Goal: Task Accomplishment & Management: Use online tool/utility

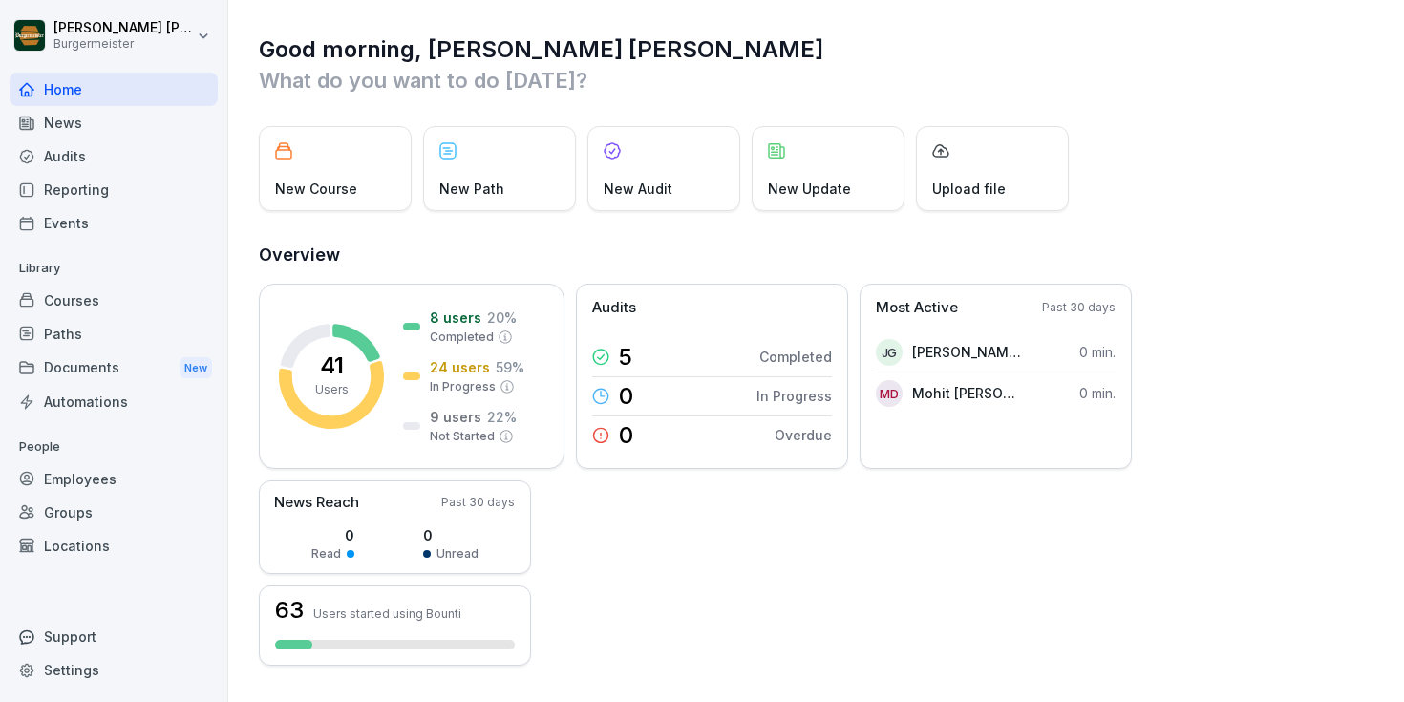
click at [75, 122] on div "News" at bounding box center [114, 122] width 208 height 33
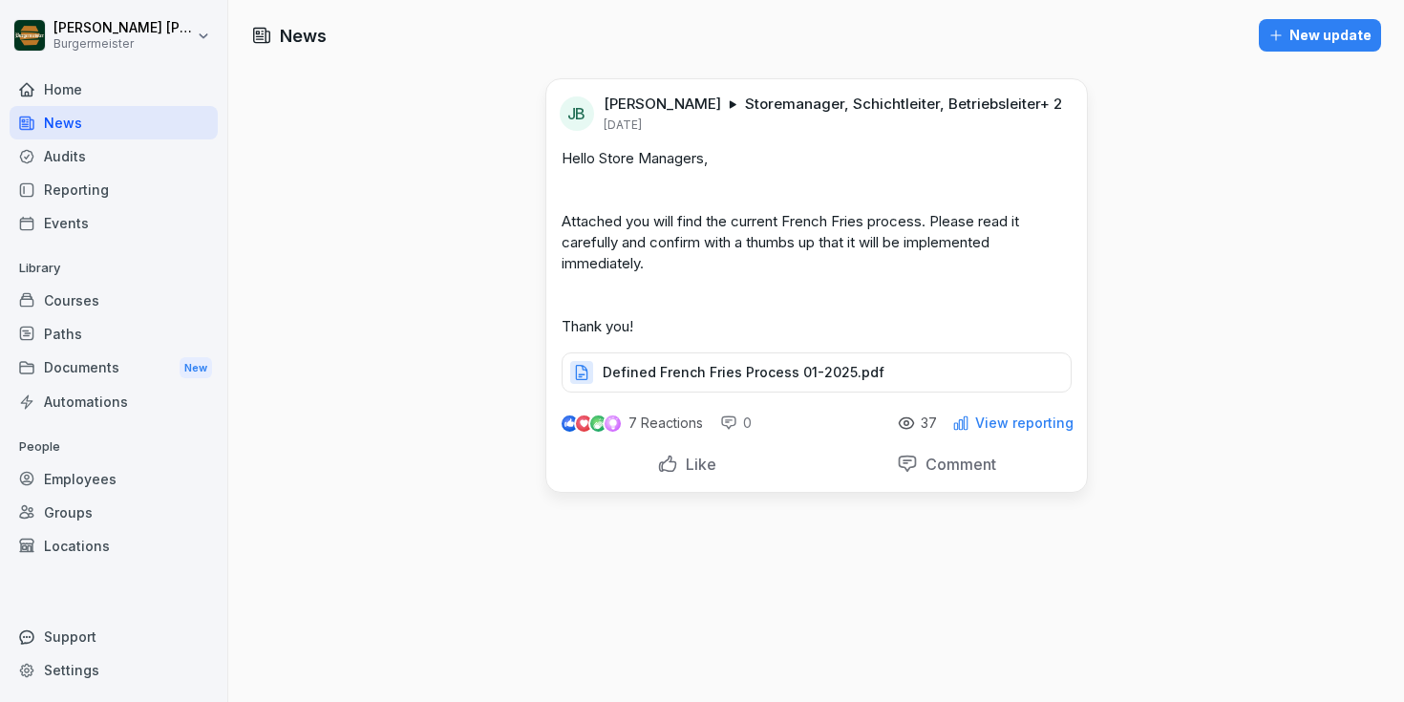
click at [75, 153] on div "Audits" at bounding box center [114, 155] width 208 height 33
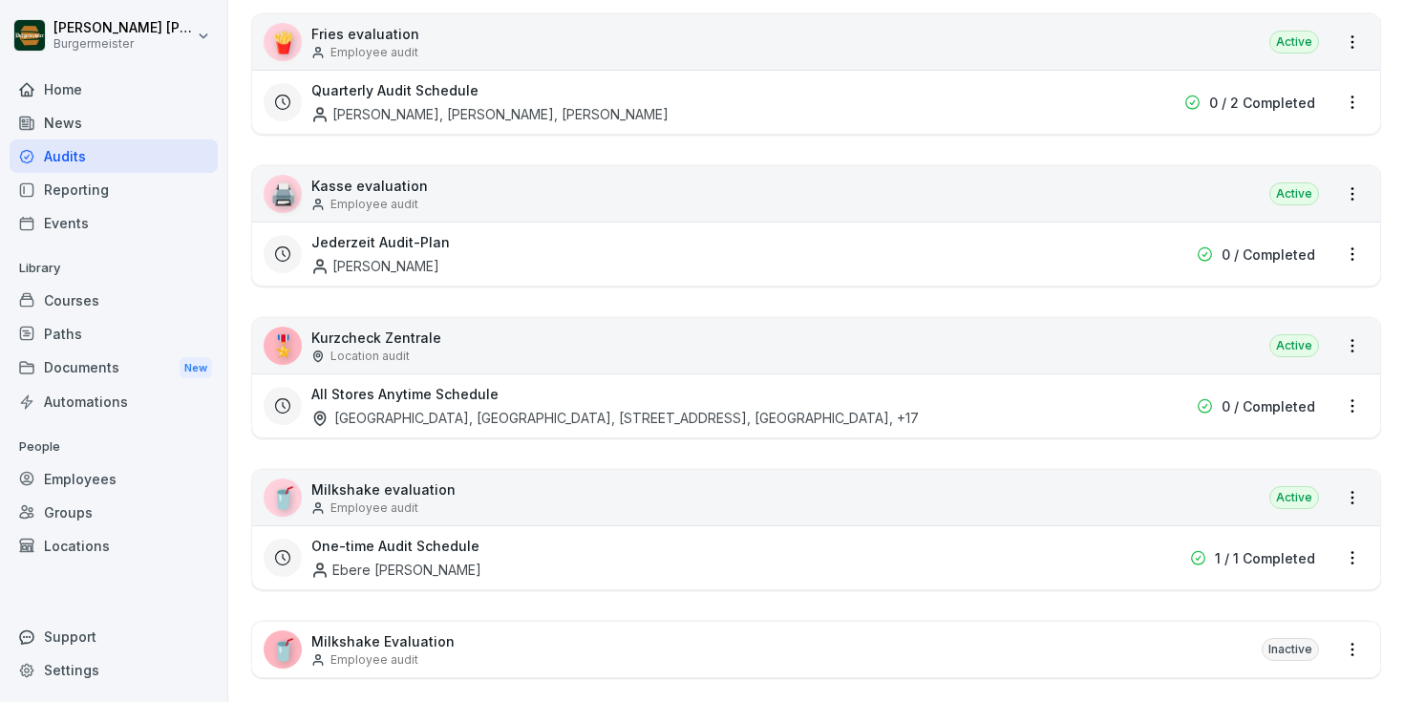
scroll to position [439, 0]
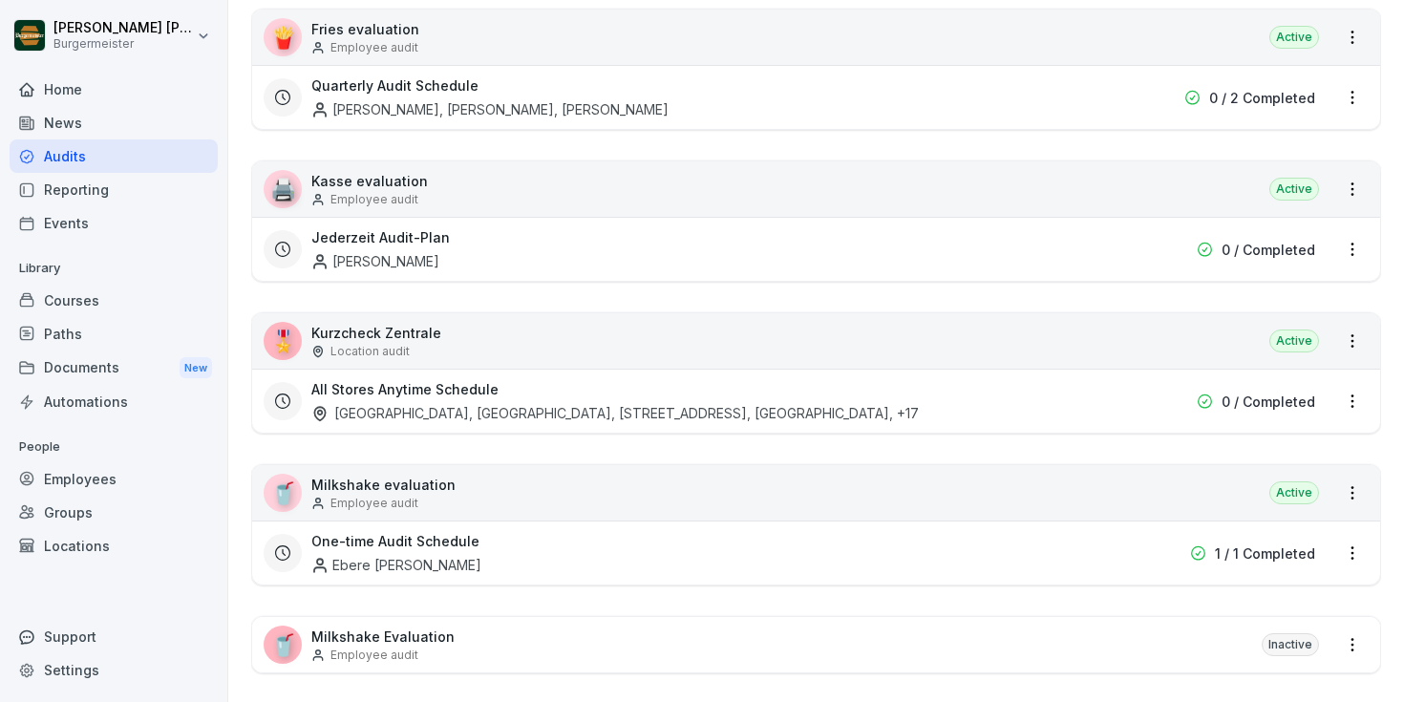
click at [428, 243] on h3 "Jederzeit Audit-Plan" at bounding box center [380, 237] width 139 height 20
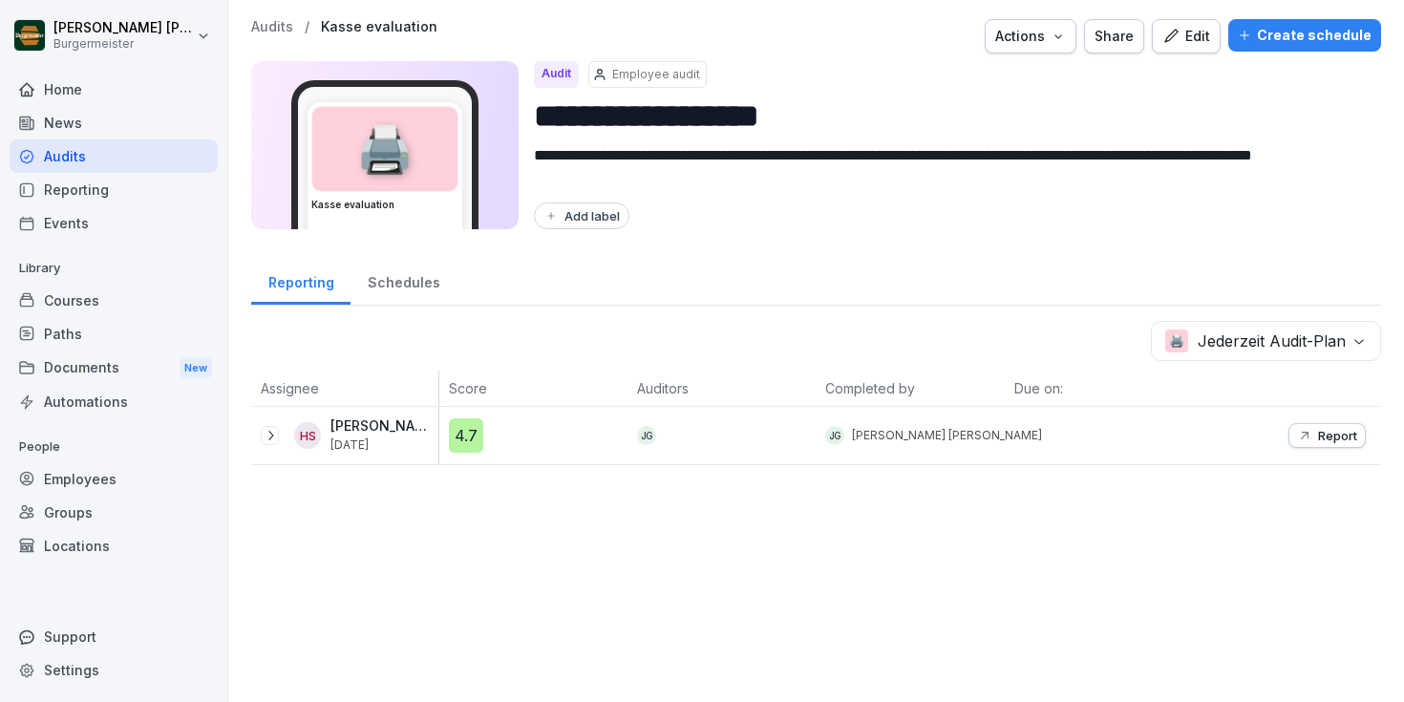
click at [273, 26] on p "Audits" at bounding box center [272, 27] width 42 height 16
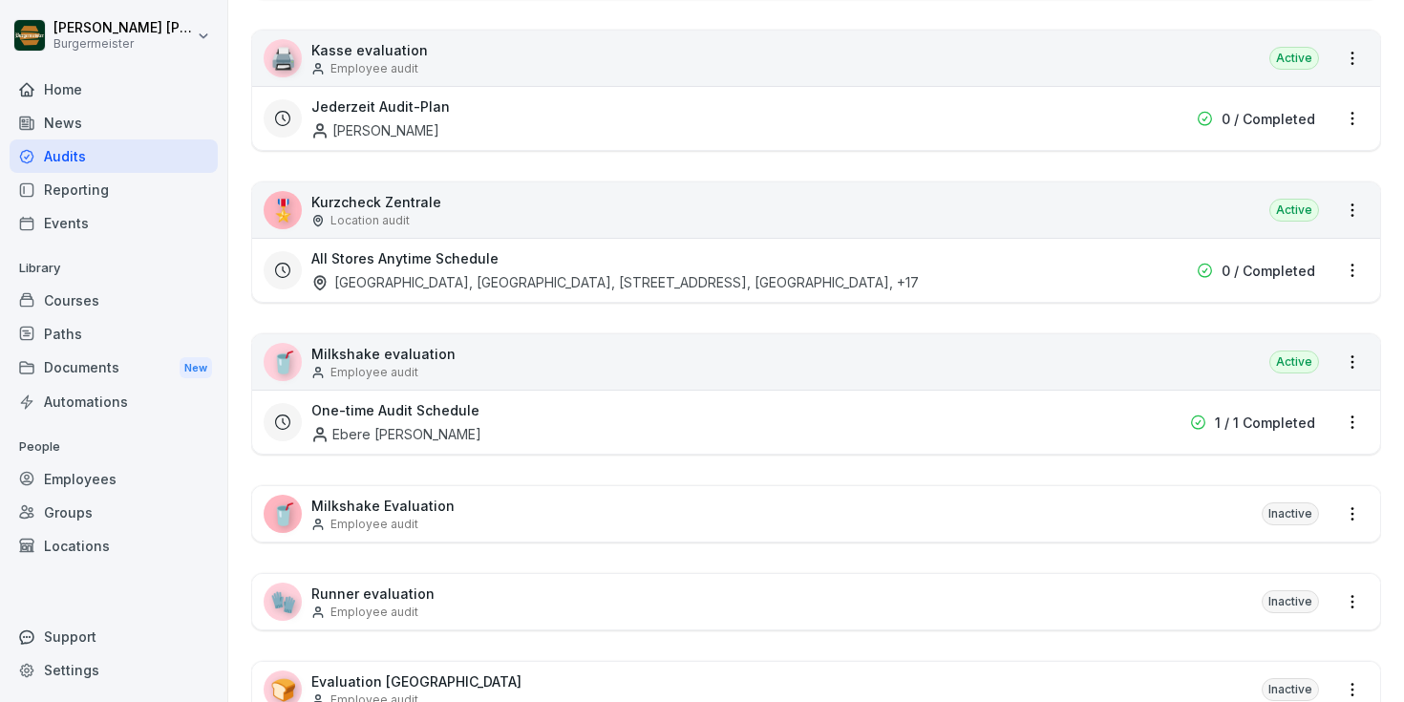
scroll to position [529, 0]
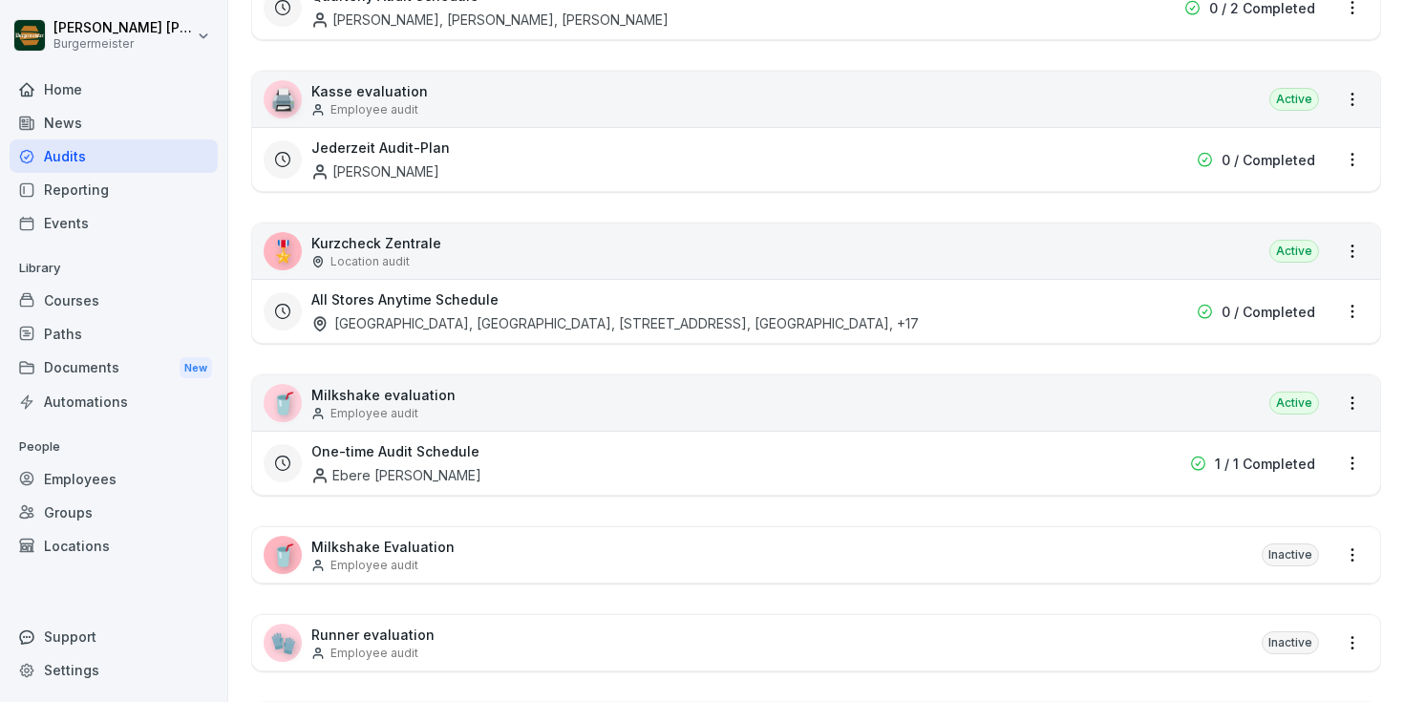
click at [431, 282] on div "All Stores Anytime Schedule [GEOGRAPHIC_DATA], [STREET_ADDRESS], [GEOGRAPHIC_DA…" at bounding box center [816, 311] width 1128 height 64
click at [431, 320] on div "[GEOGRAPHIC_DATA], [GEOGRAPHIC_DATA], [STREET_ADDRESS], [GEOGRAPHIC_DATA] , +17" at bounding box center [615, 323] width 608 height 20
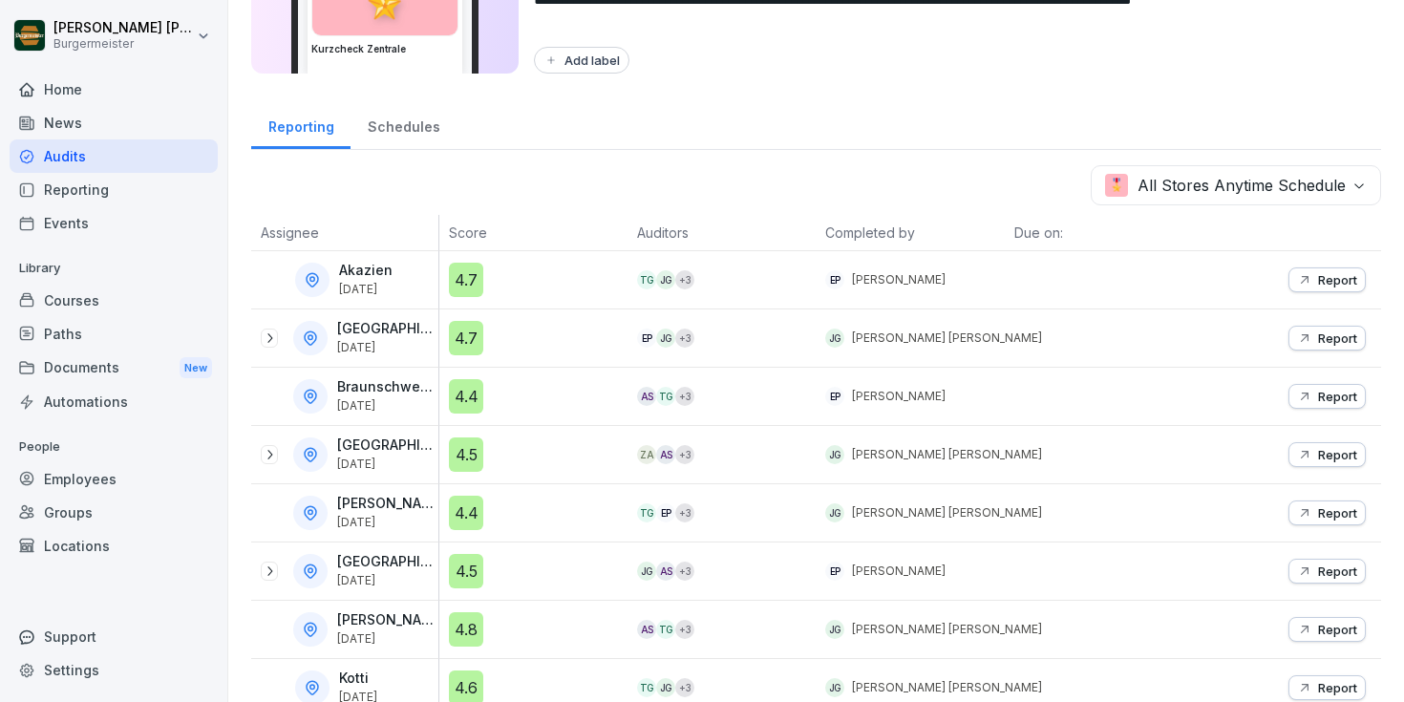
scroll to position [298, 0]
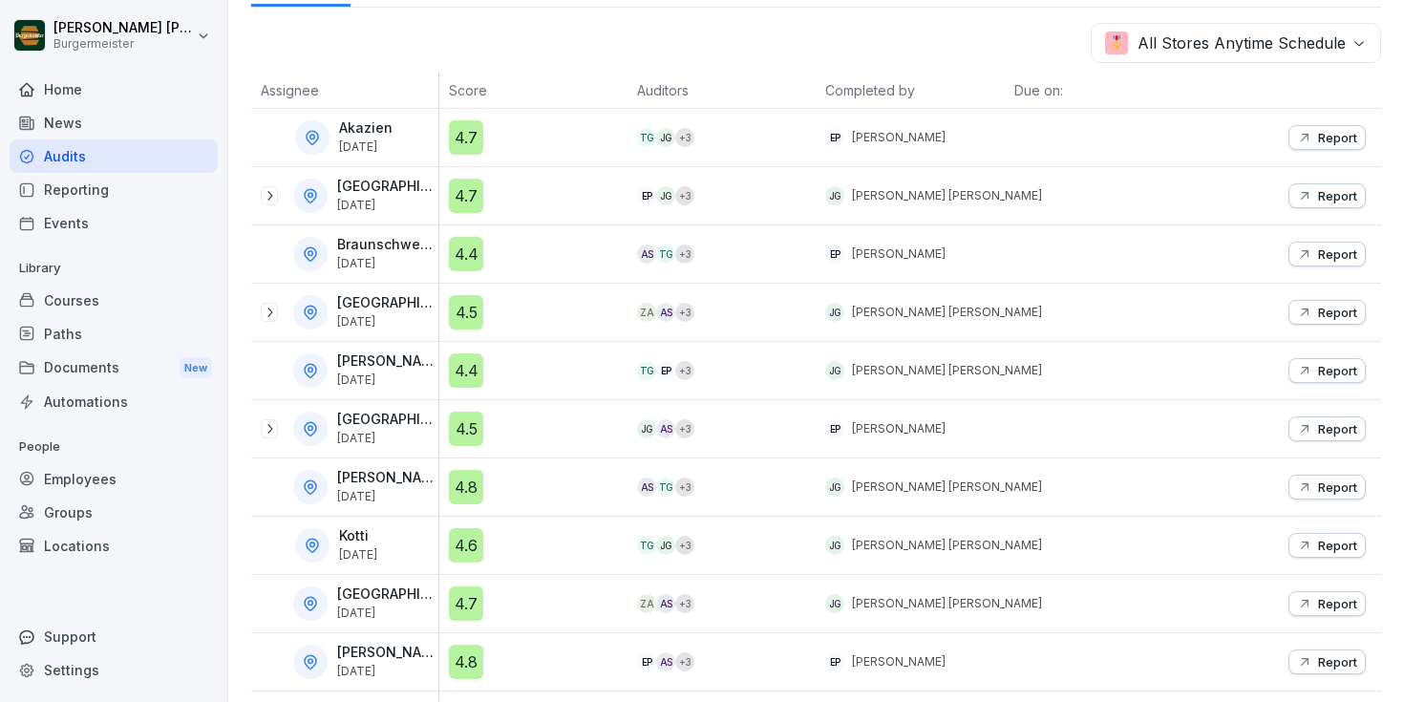
click at [265, 191] on icon at bounding box center [269, 195] width 15 height 15
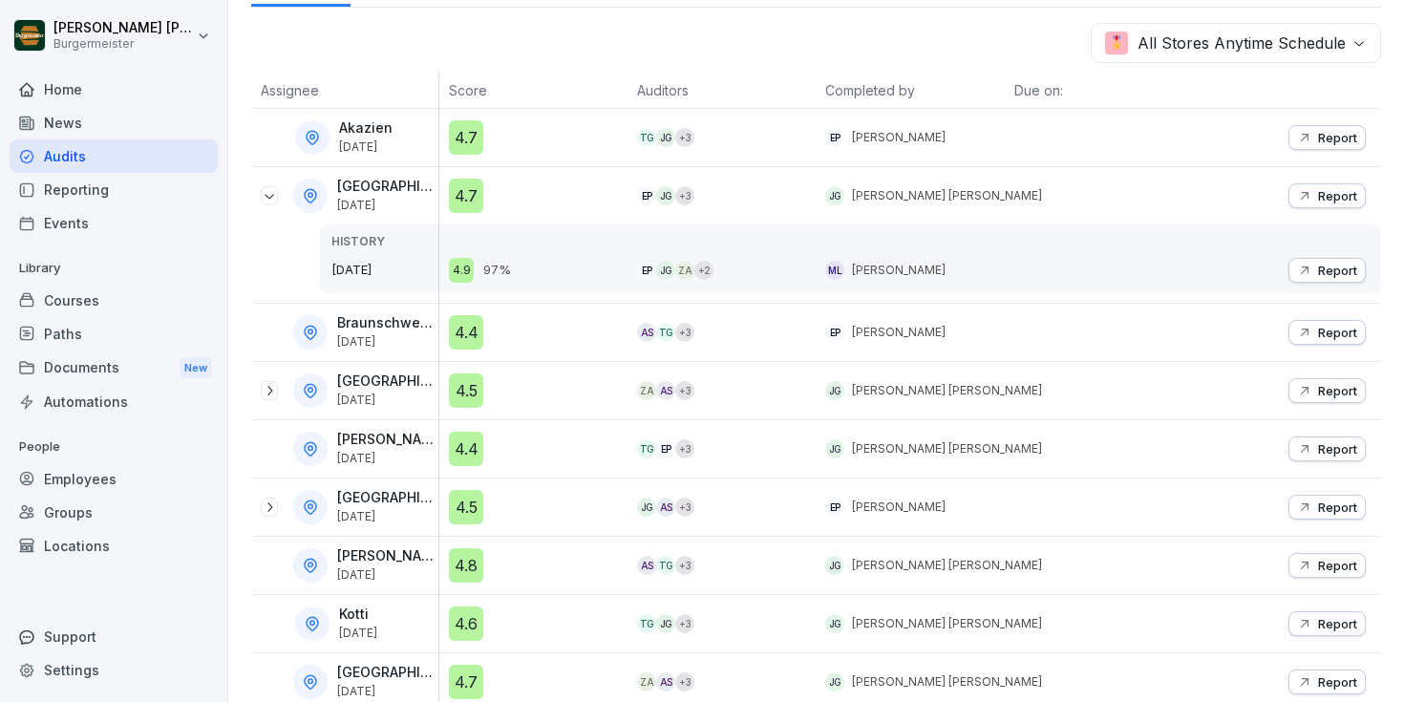
click at [1329, 197] on p "Report" at bounding box center [1337, 195] width 39 height 15
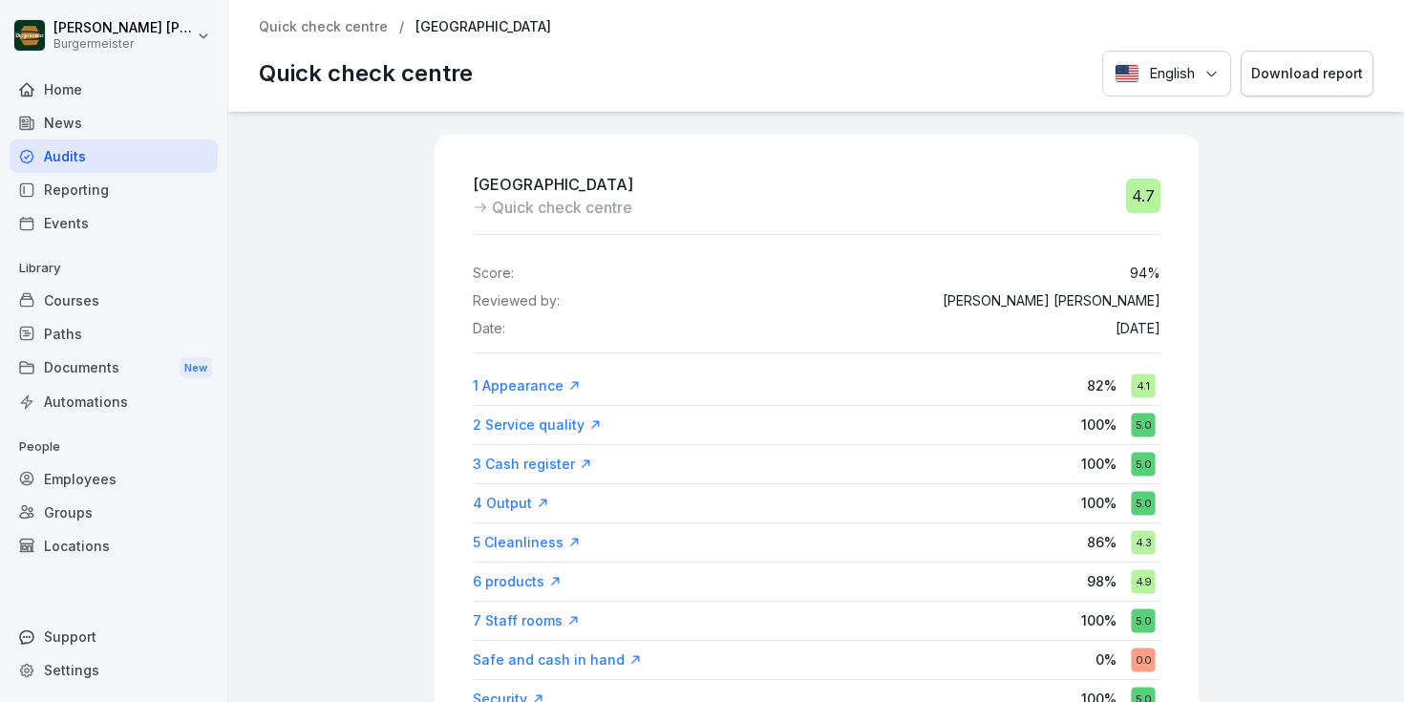
click at [1301, 82] on div "Download report" at bounding box center [1307, 73] width 112 height 21
click at [354, 35] on div "Quick check centre / [GEOGRAPHIC_DATA] Quick check centre English Download repo…" at bounding box center [816, 56] width 1176 height 112
click at [354, 28] on p "Quick check centre" at bounding box center [323, 27] width 129 height 16
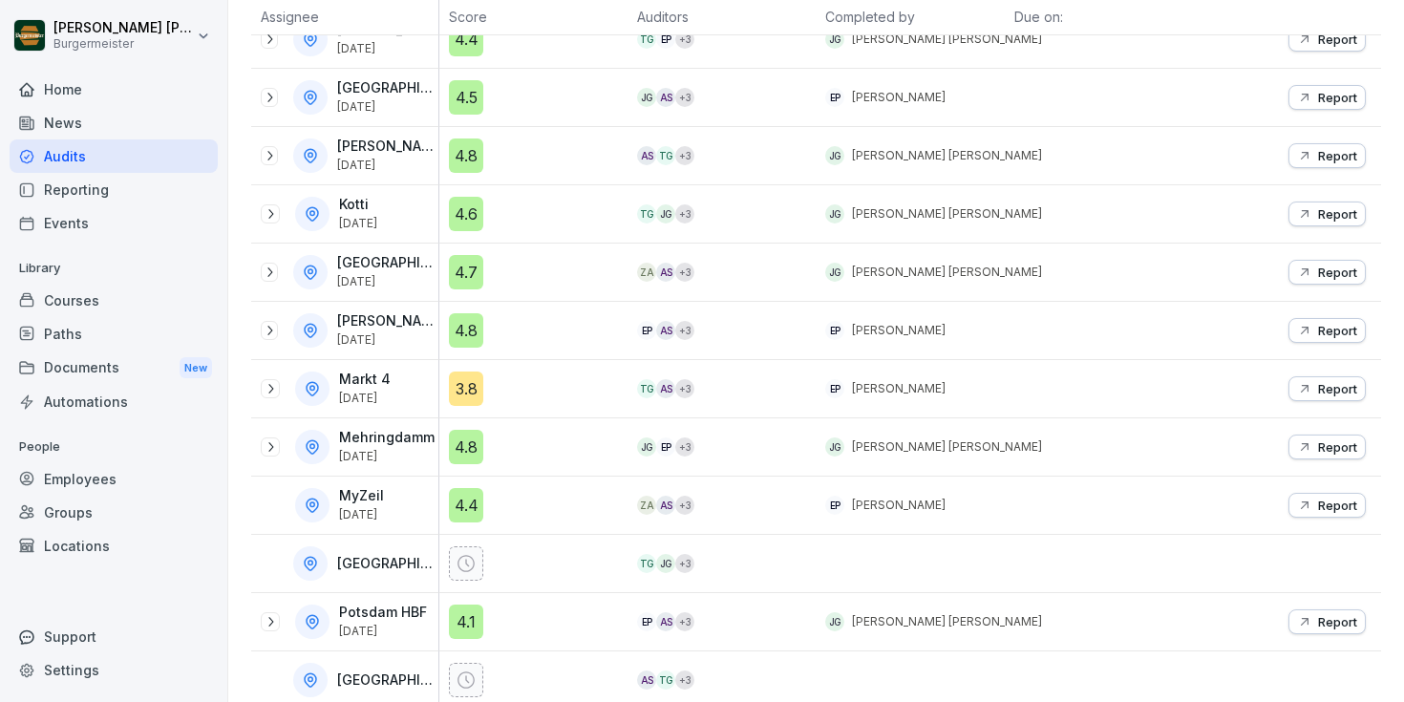
scroll to position [889, 0]
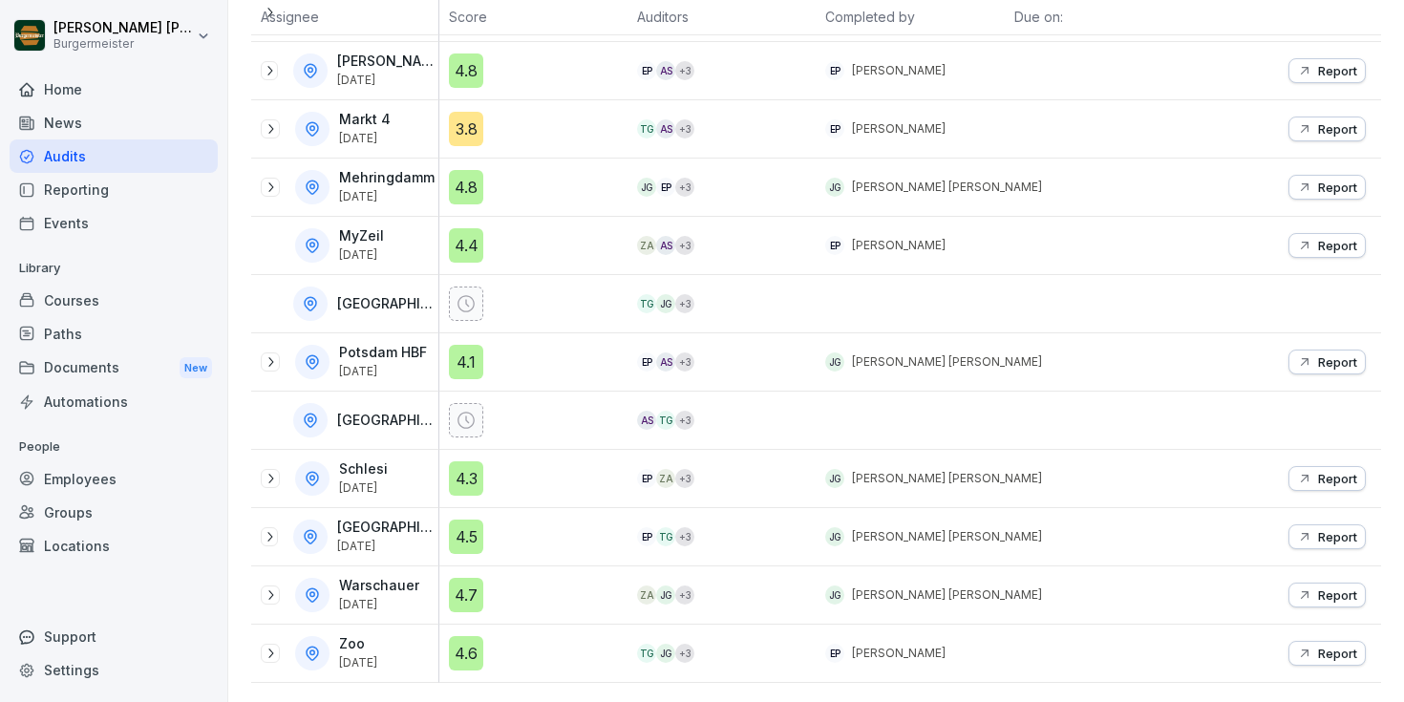
click at [266, 595] on icon at bounding box center [270, 595] width 15 height 15
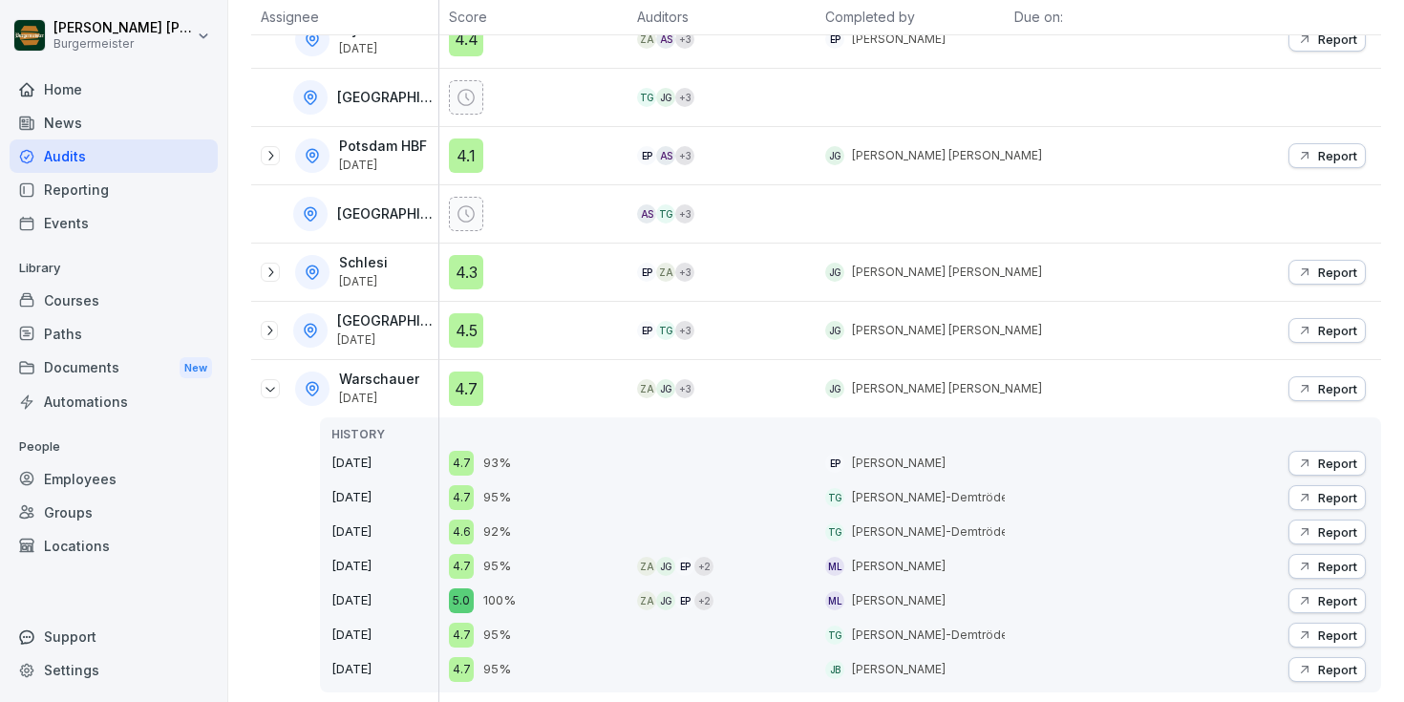
scroll to position [1096, 0]
click at [1345, 389] on p "Report" at bounding box center [1337, 388] width 39 height 15
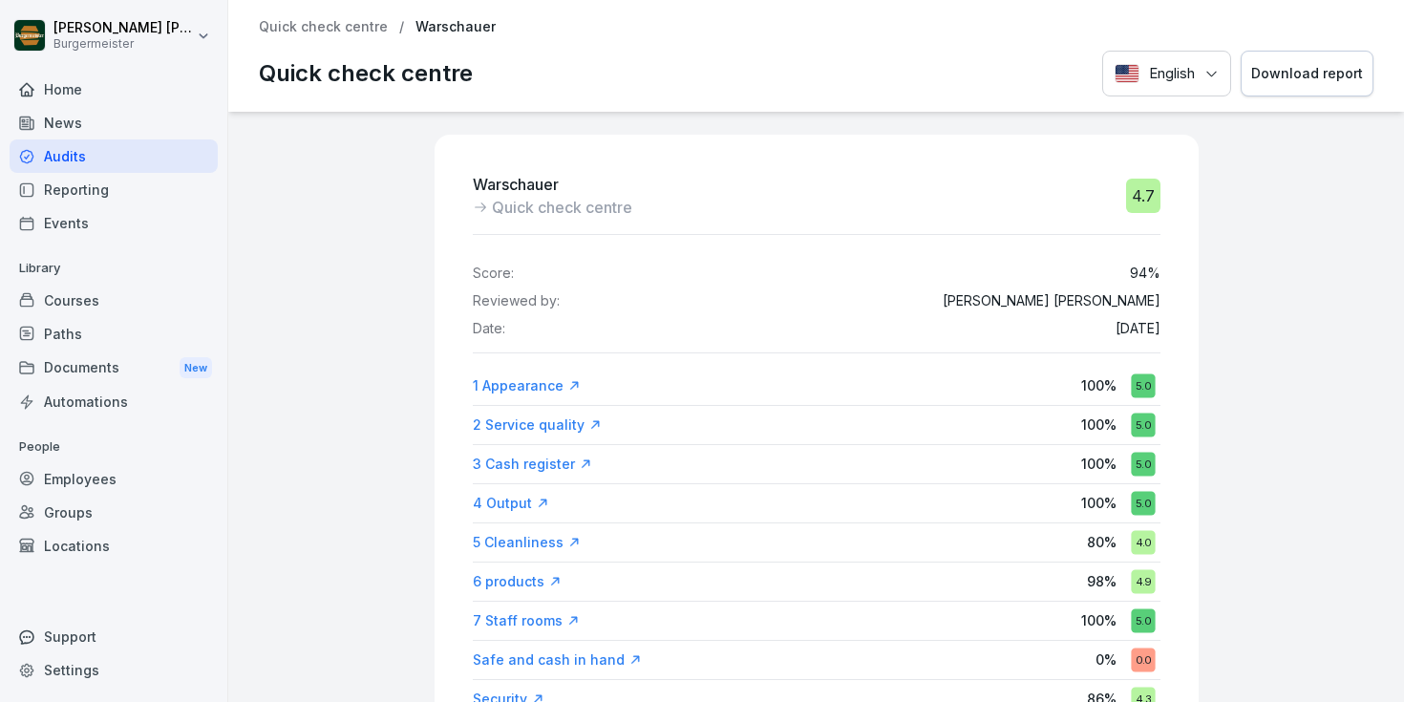
click at [1314, 79] on div "Download report" at bounding box center [1307, 73] width 112 height 21
click at [331, 27] on p "Quick check centre" at bounding box center [323, 27] width 129 height 16
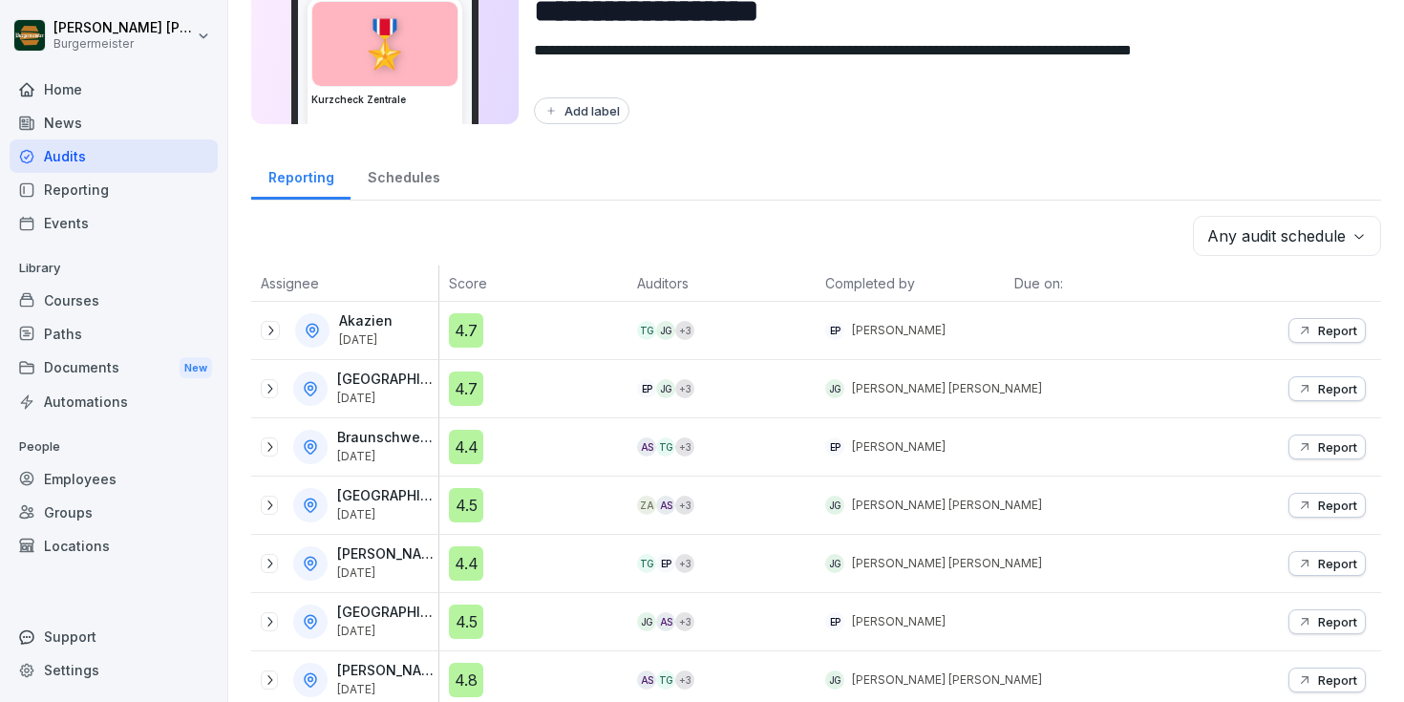
scroll to position [182, 0]
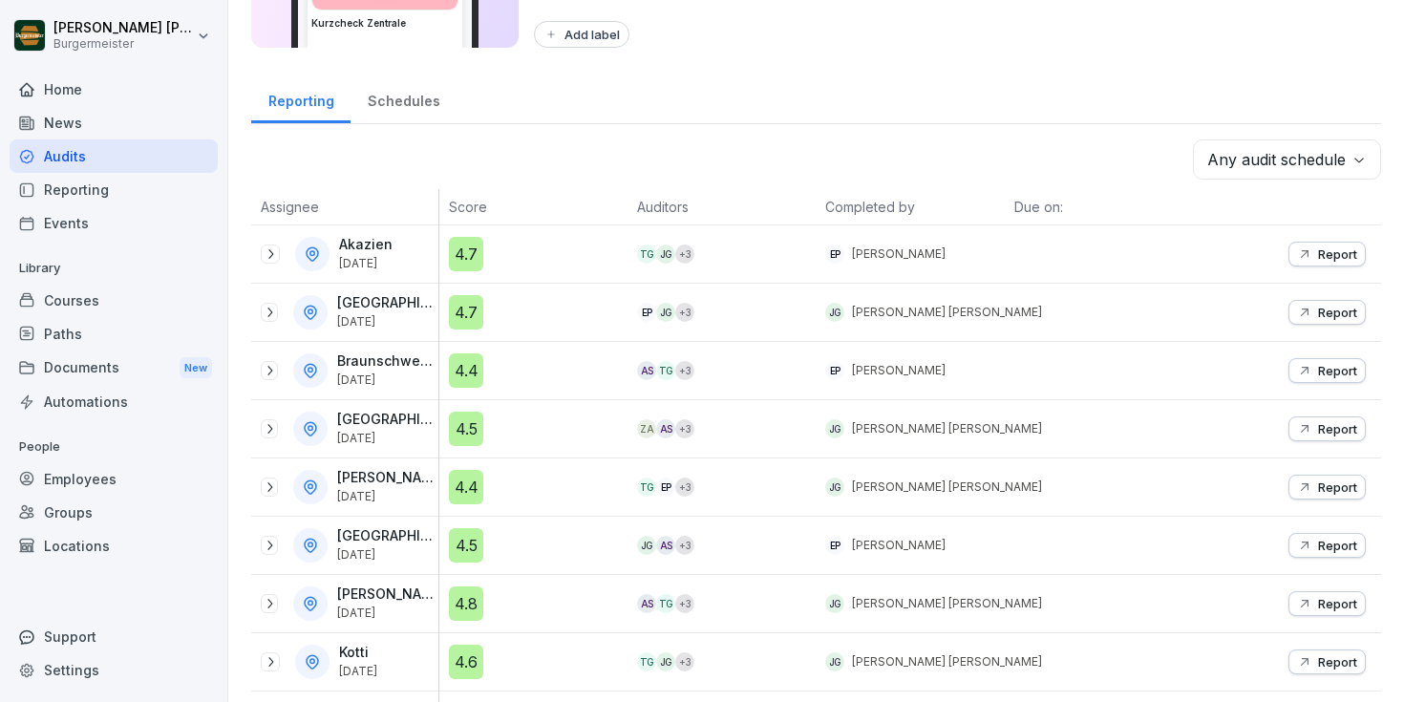
click at [267, 423] on icon at bounding box center [269, 428] width 15 height 15
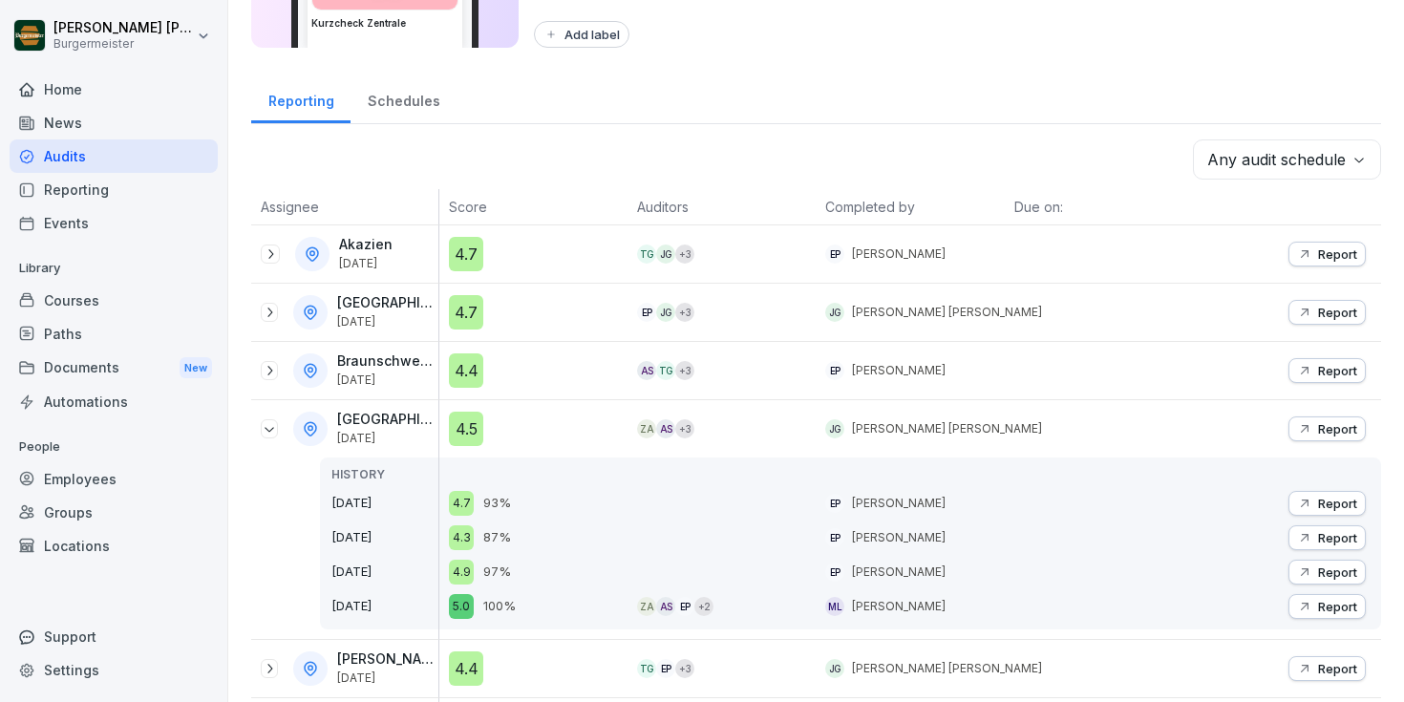
click at [1332, 434] on p "Report" at bounding box center [1337, 428] width 39 height 15
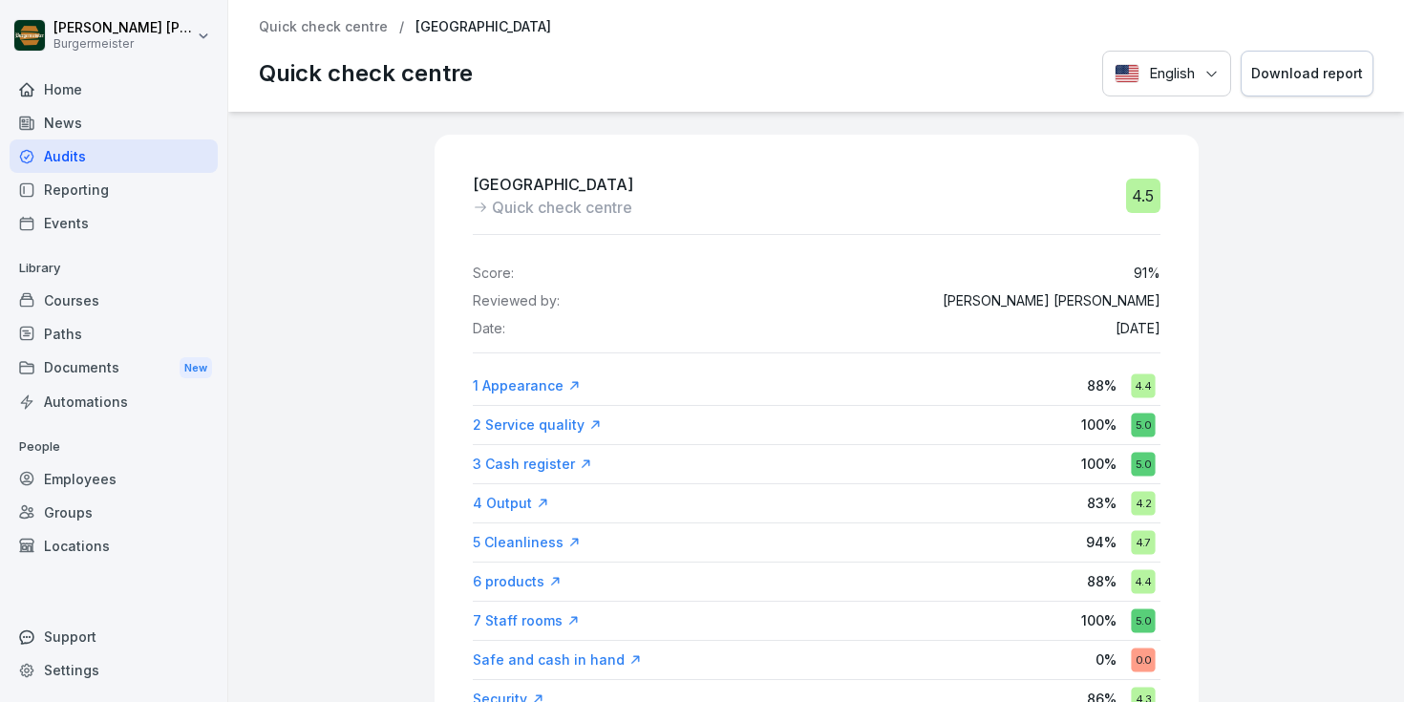
click at [1293, 81] on div "Download report" at bounding box center [1307, 73] width 112 height 21
click at [68, 144] on div "Audits" at bounding box center [114, 155] width 208 height 33
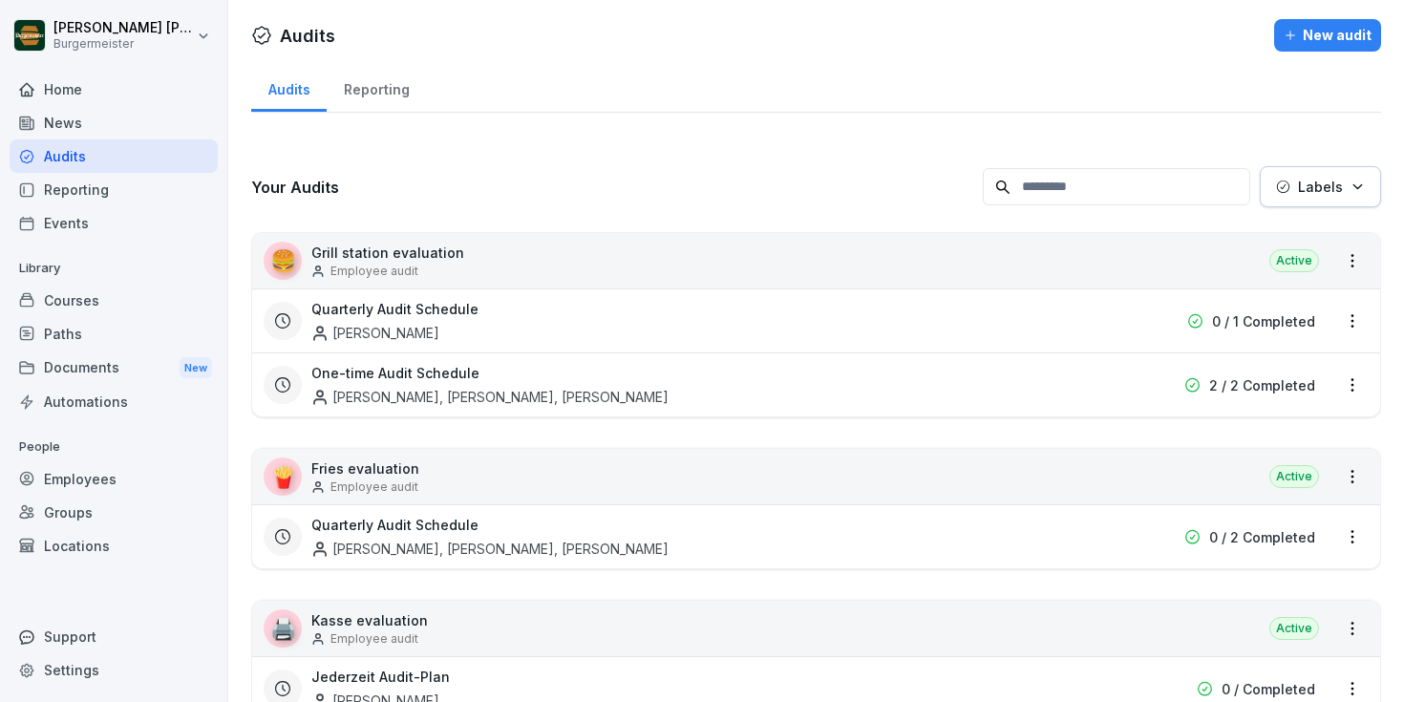
click at [92, 304] on div "Courses" at bounding box center [114, 300] width 208 height 33
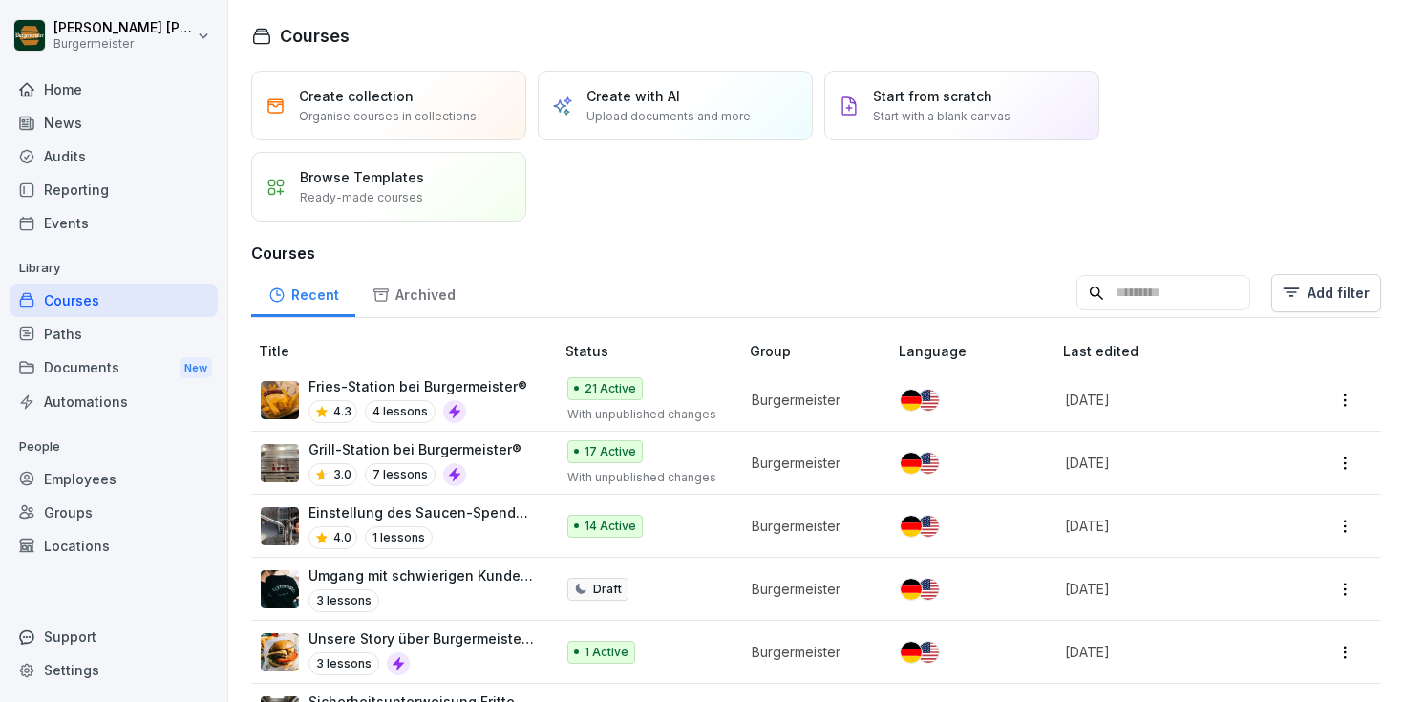
click at [96, 324] on div "Paths" at bounding box center [114, 333] width 208 height 33
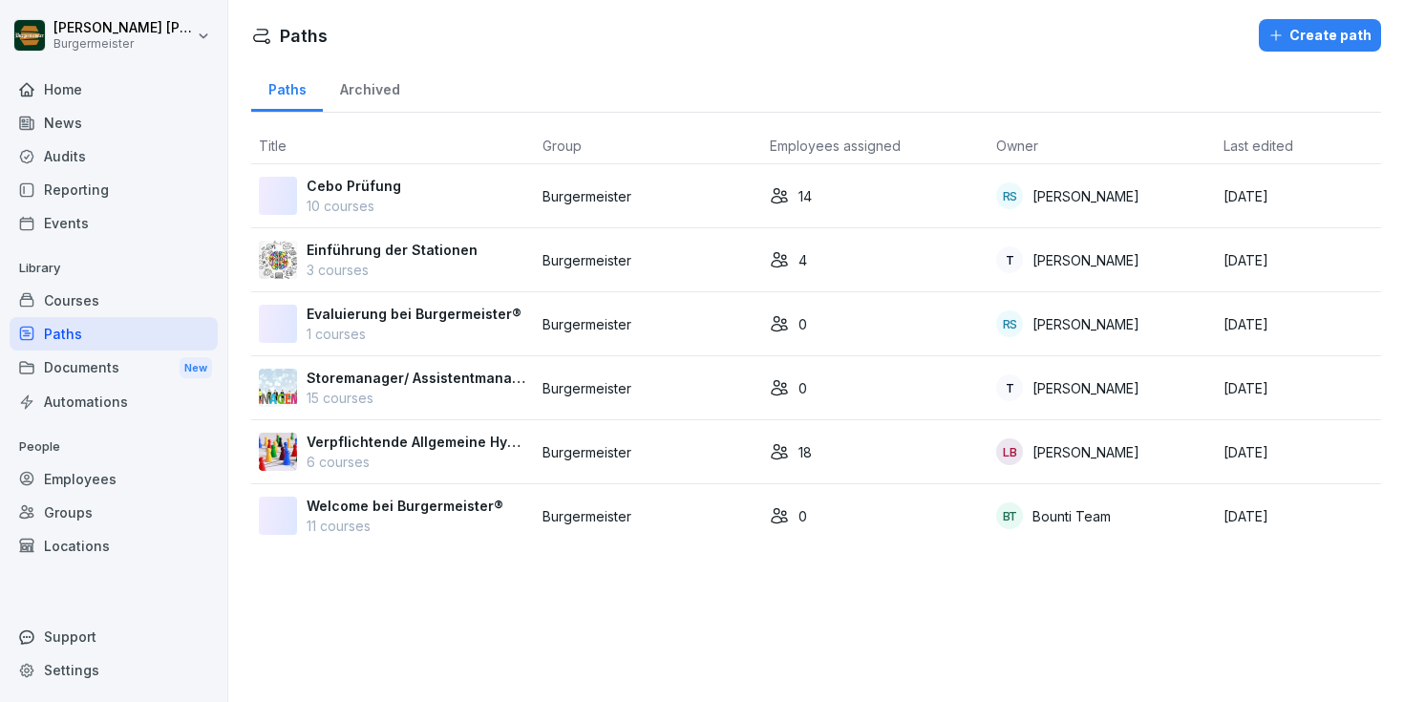
click at [104, 306] on div "Courses" at bounding box center [114, 300] width 208 height 33
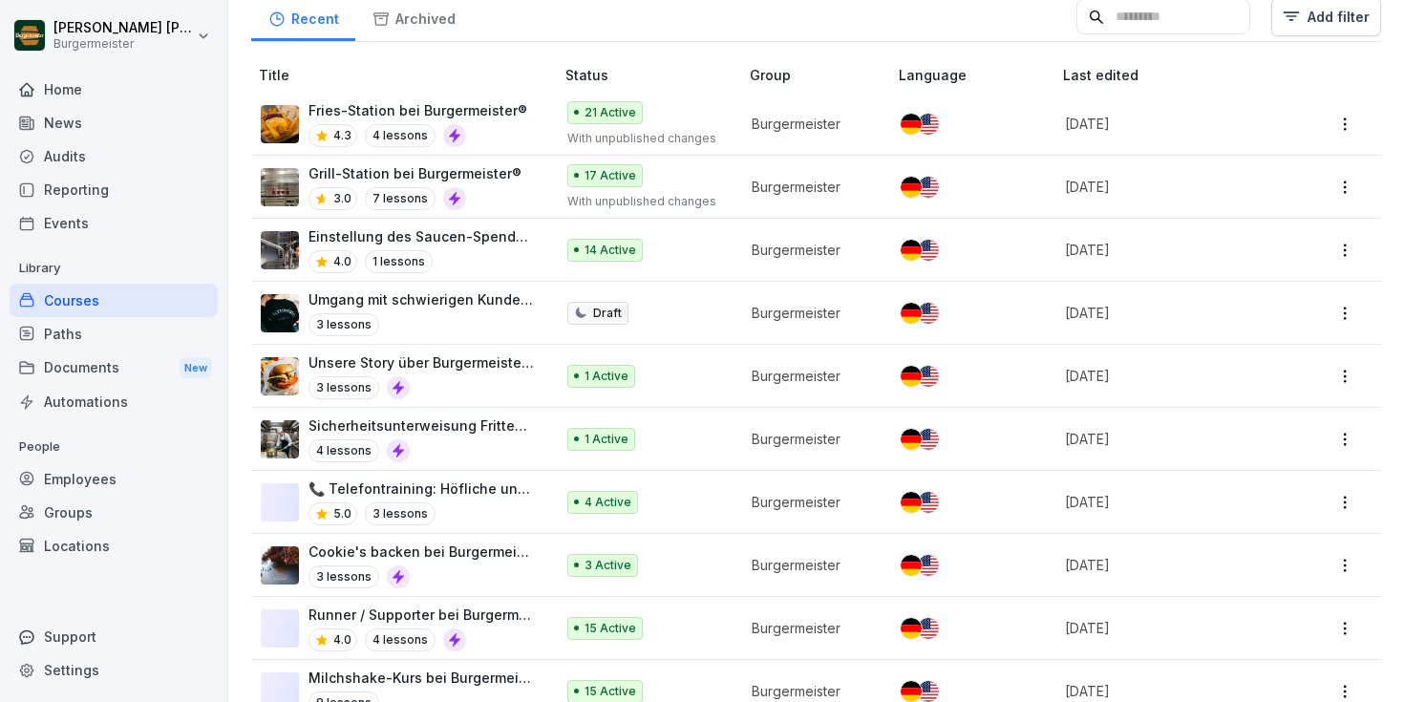
scroll to position [277, 0]
click at [83, 326] on div "Paths" at bounding box center [114, 333] width 208 height 33
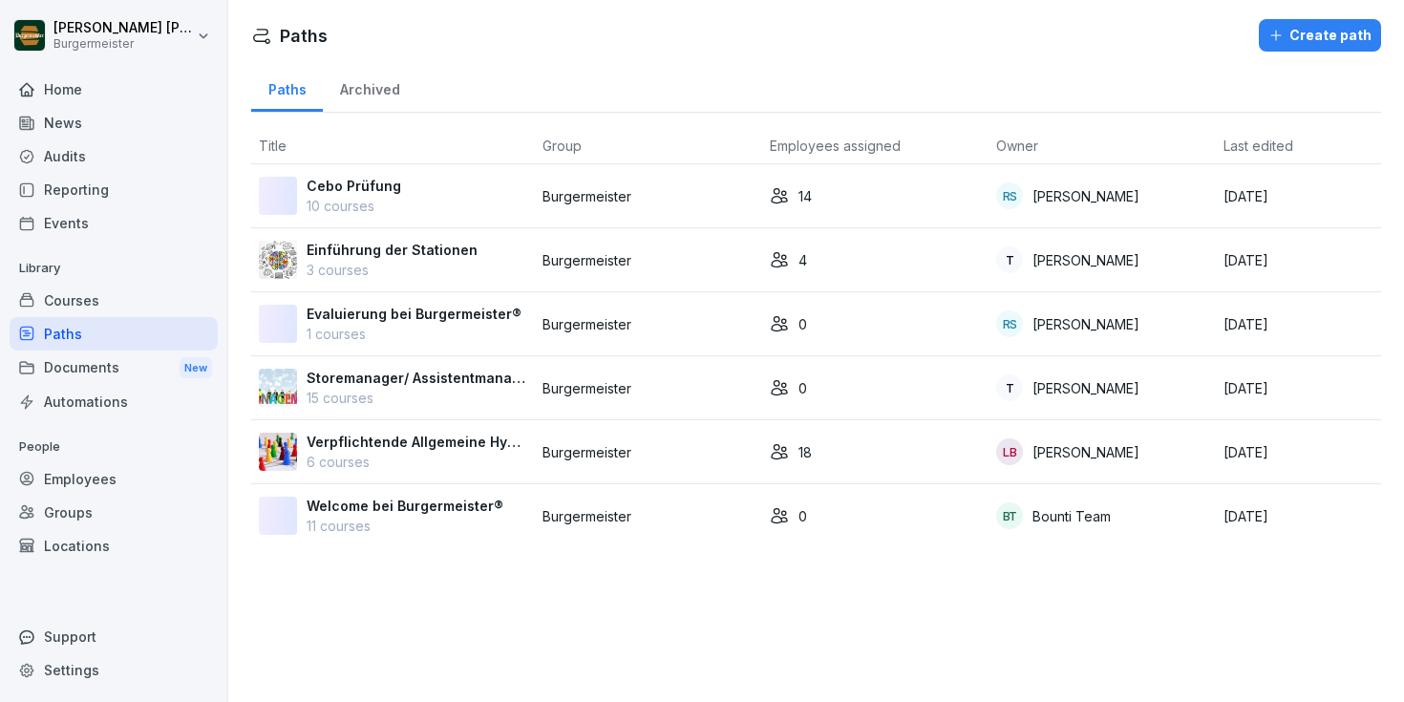
click at [88, 307] on div "Courses" at bounding box center [114, 300] width 208 height 33
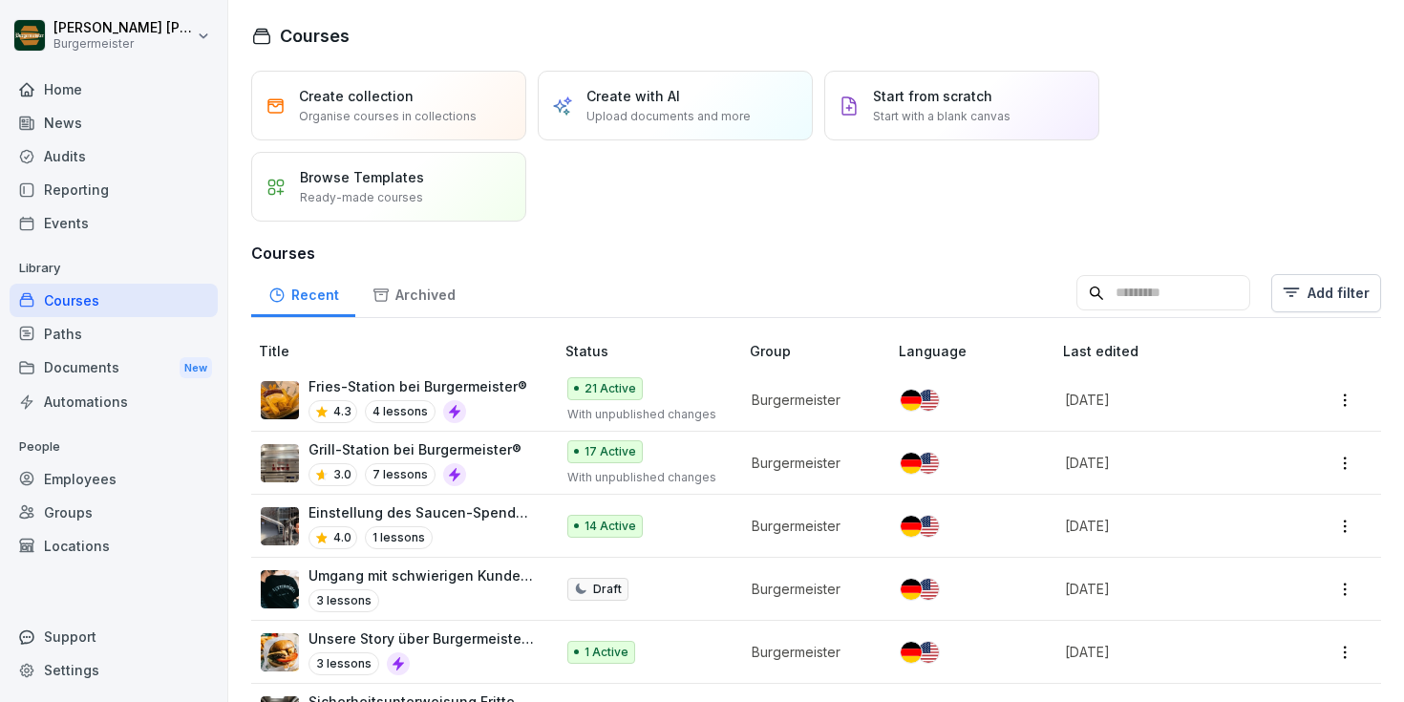
click at [75, 218] on div "Events" at bounding box center [114, 222] width 208 height 33
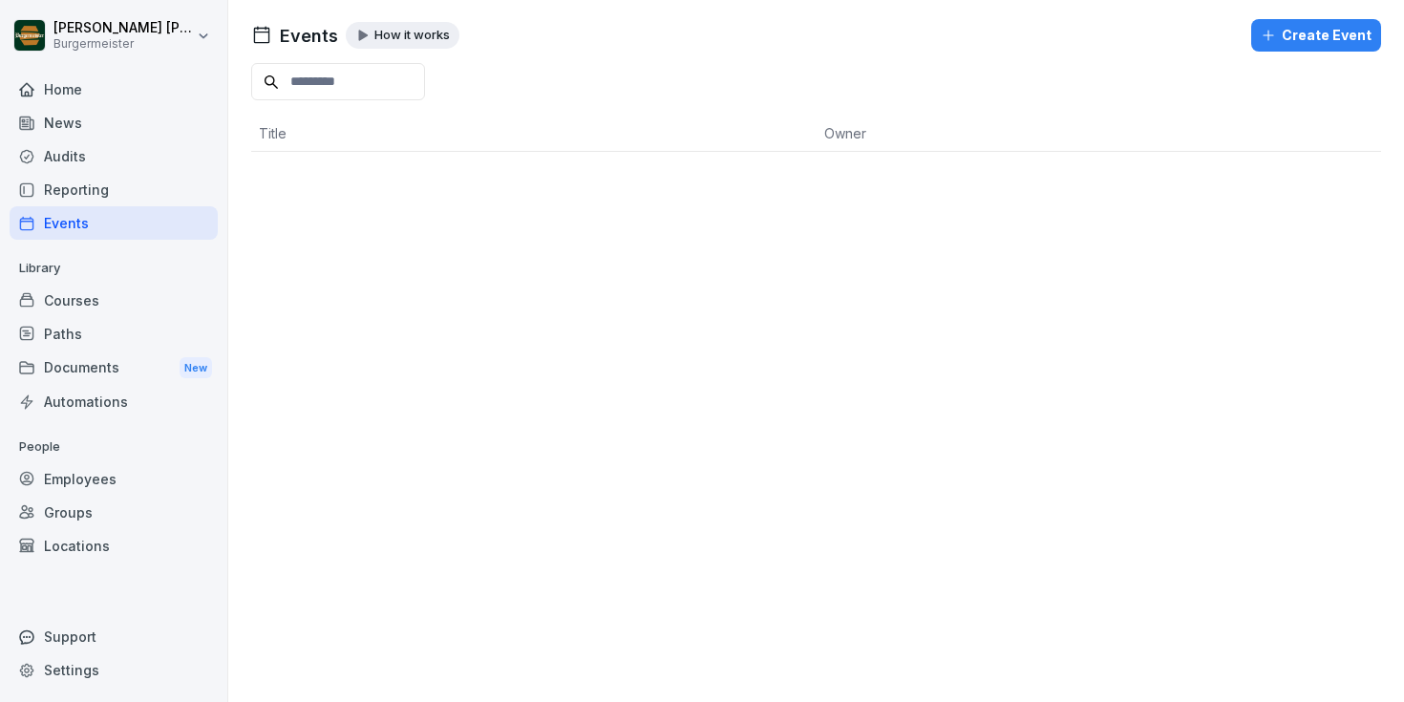
click at [89, 180] on div "Reporting" at bounding box center [114, 189] width 208 height 33
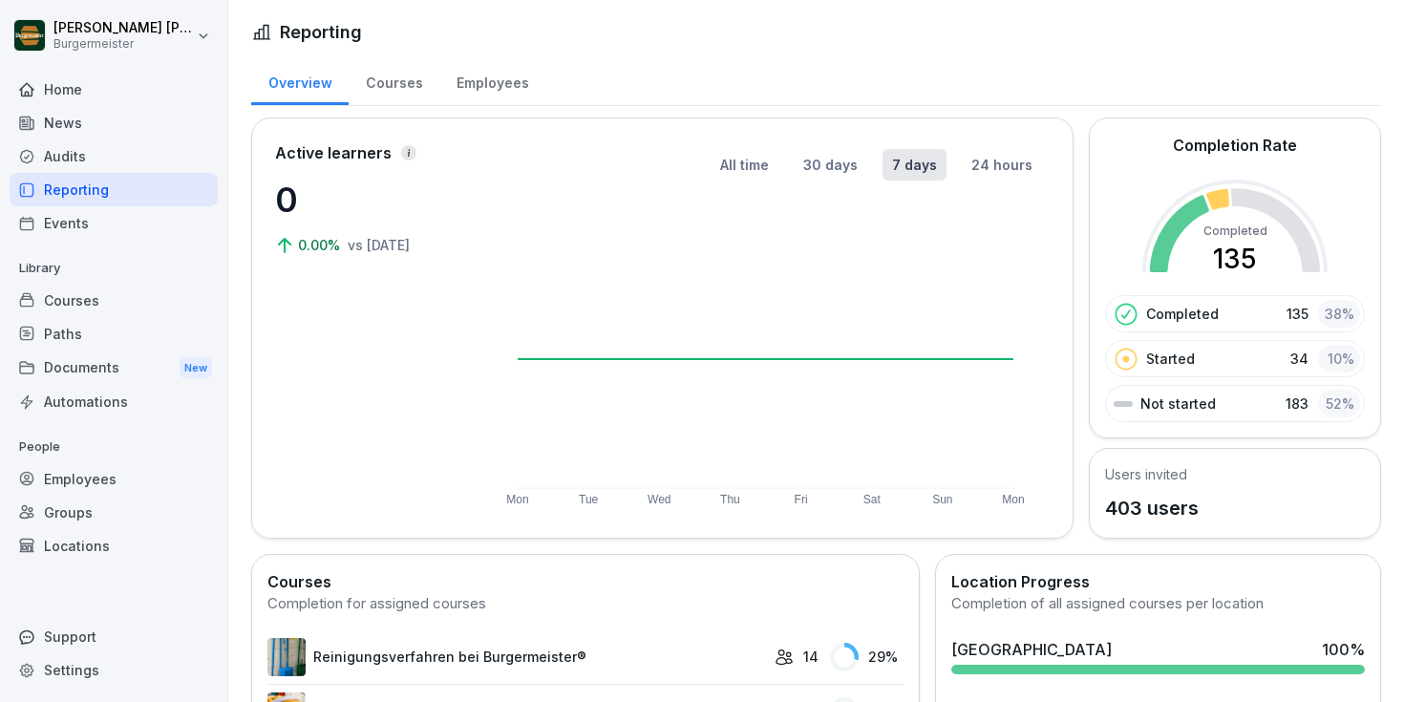
click at [81, 156] on div "Audits" at bounding box center [114, 155] width 208 height 33
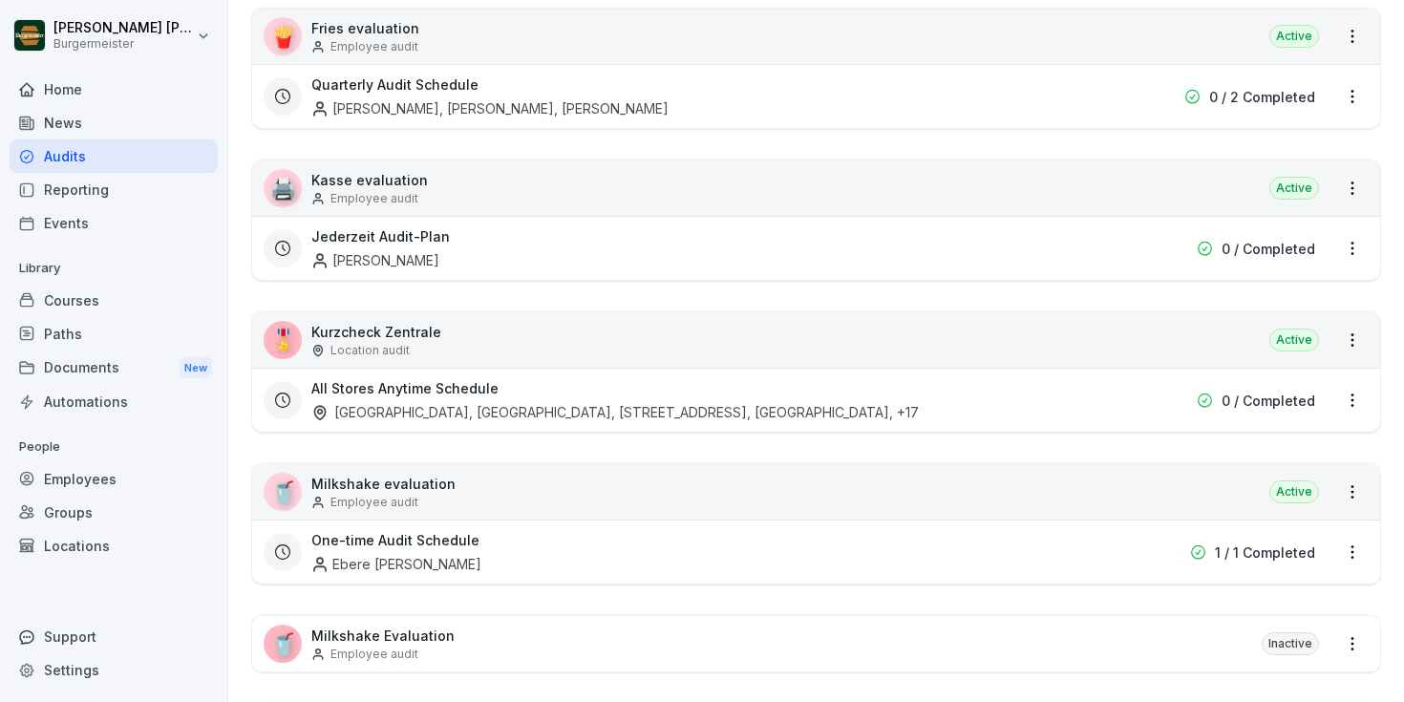
scroll to position [476, 0]
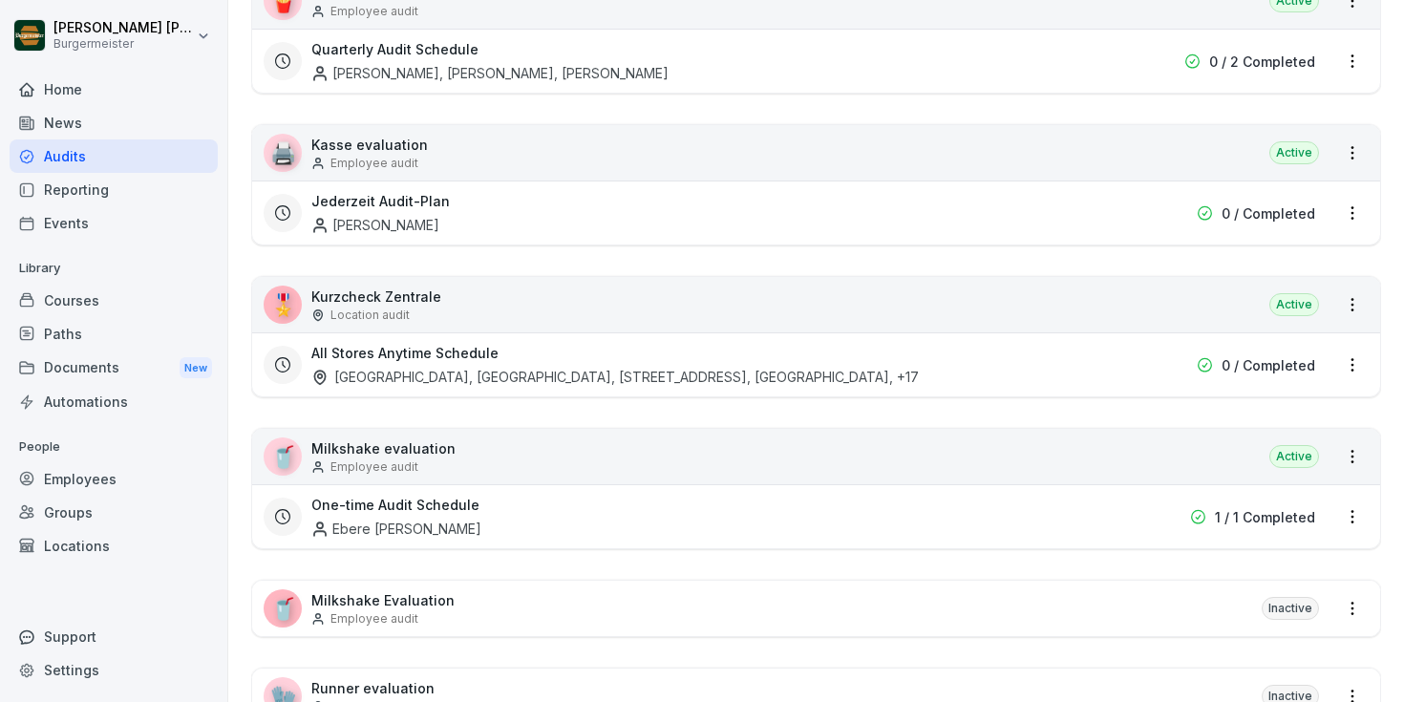
click at [407, 322] on div "Location audit" at bounding box center [376, 315] width 130 height 17
click at [420, 297] on p "Kurzcheck Zentrale" at bounding box center [376, 297] width 130 height 20
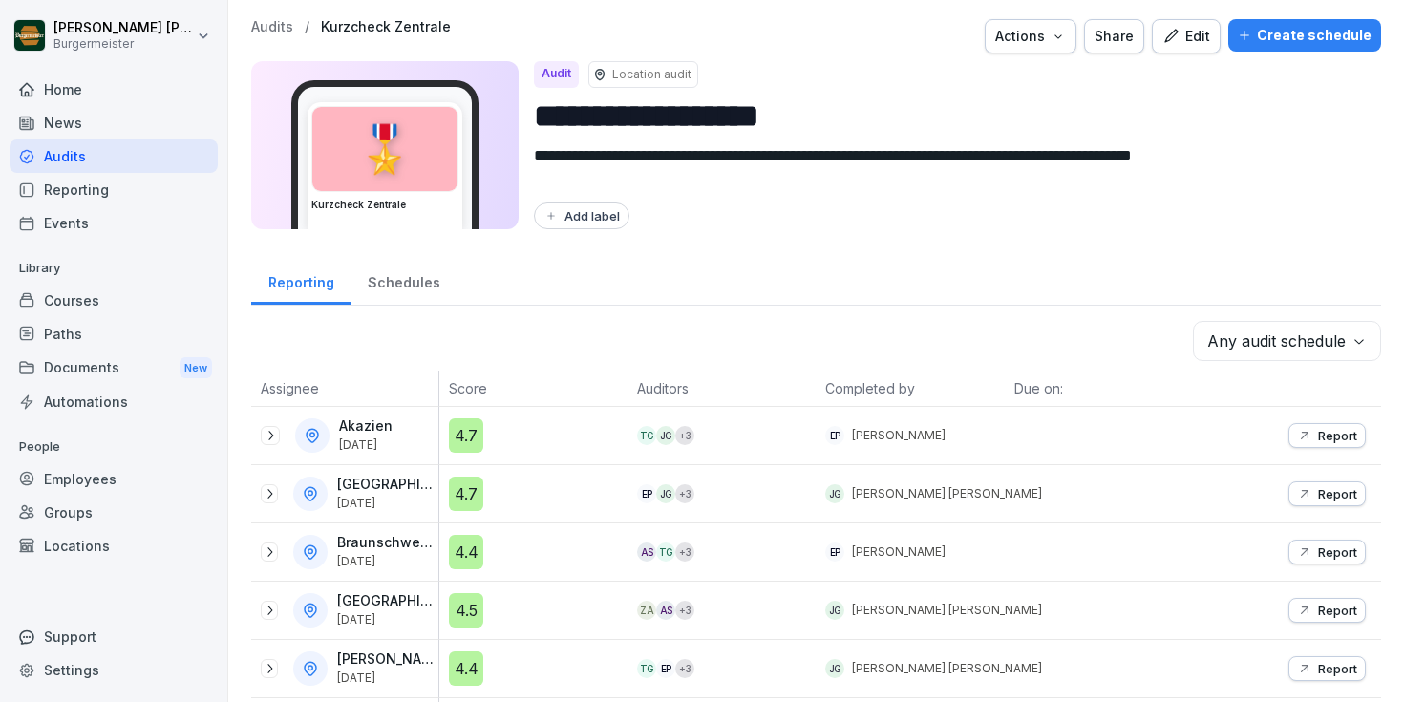
click at [1193, 40] on div "Edit" at bounding box center [1187, 36] width 48 height 21
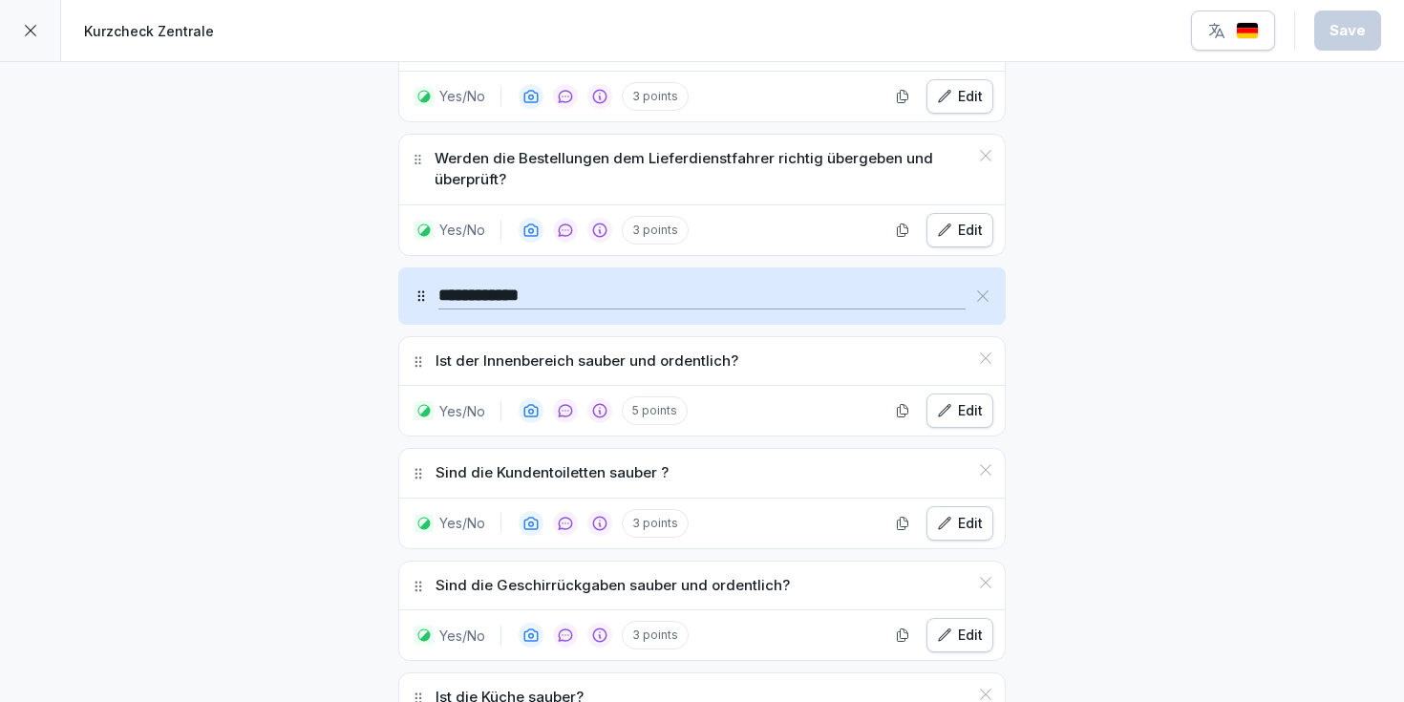
scroll to position [3058, 0]
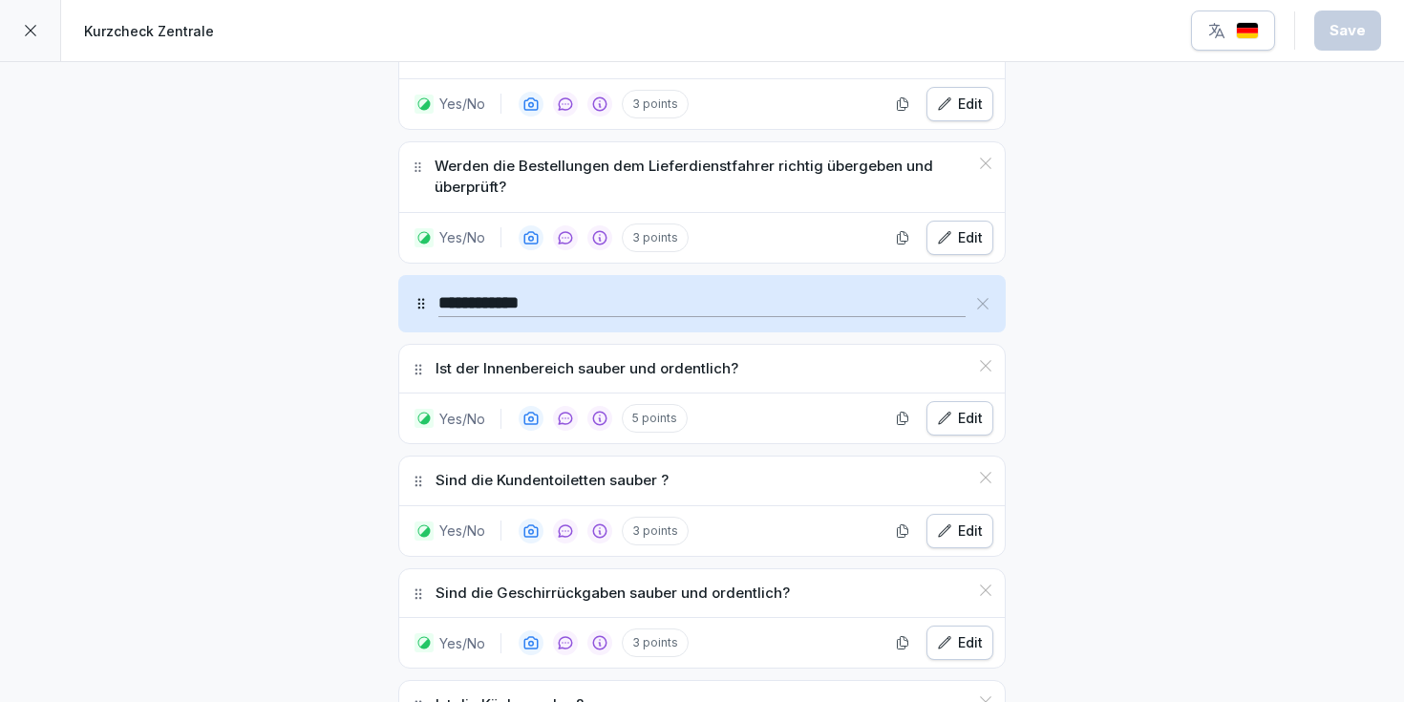
click at [965, 408] on div "Edit" at bounding box center [960, 418] width 46 height 21
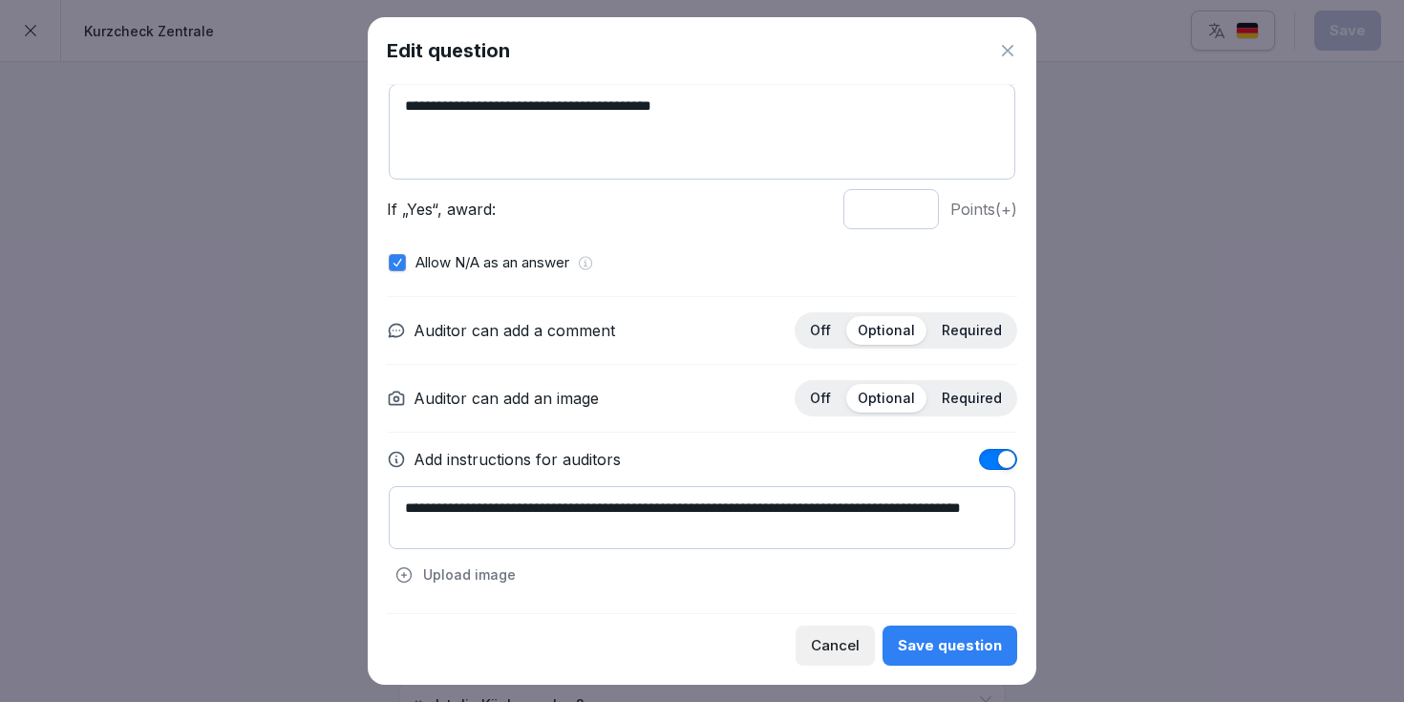
scroll to position [0, 0]
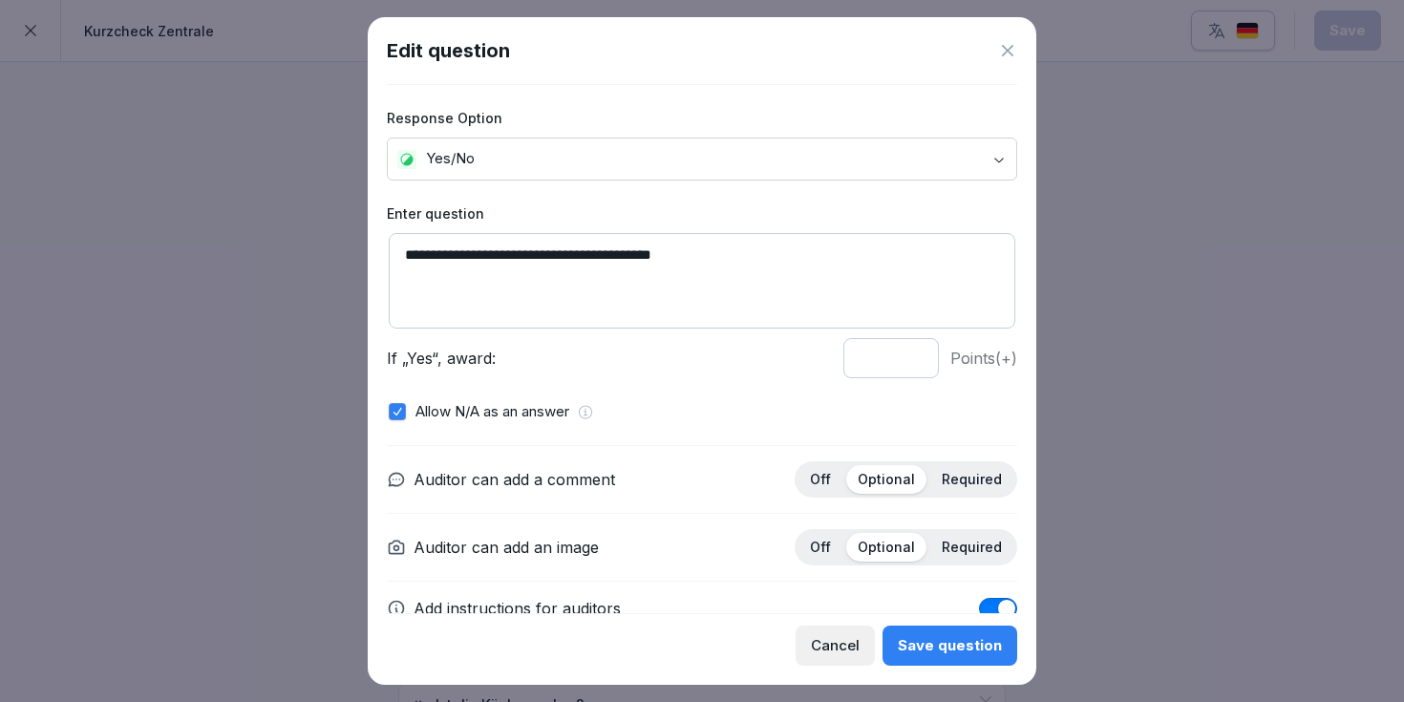
click at [653, 164] on body "**********" at bounding box center [702, 351] width 1404 height 702
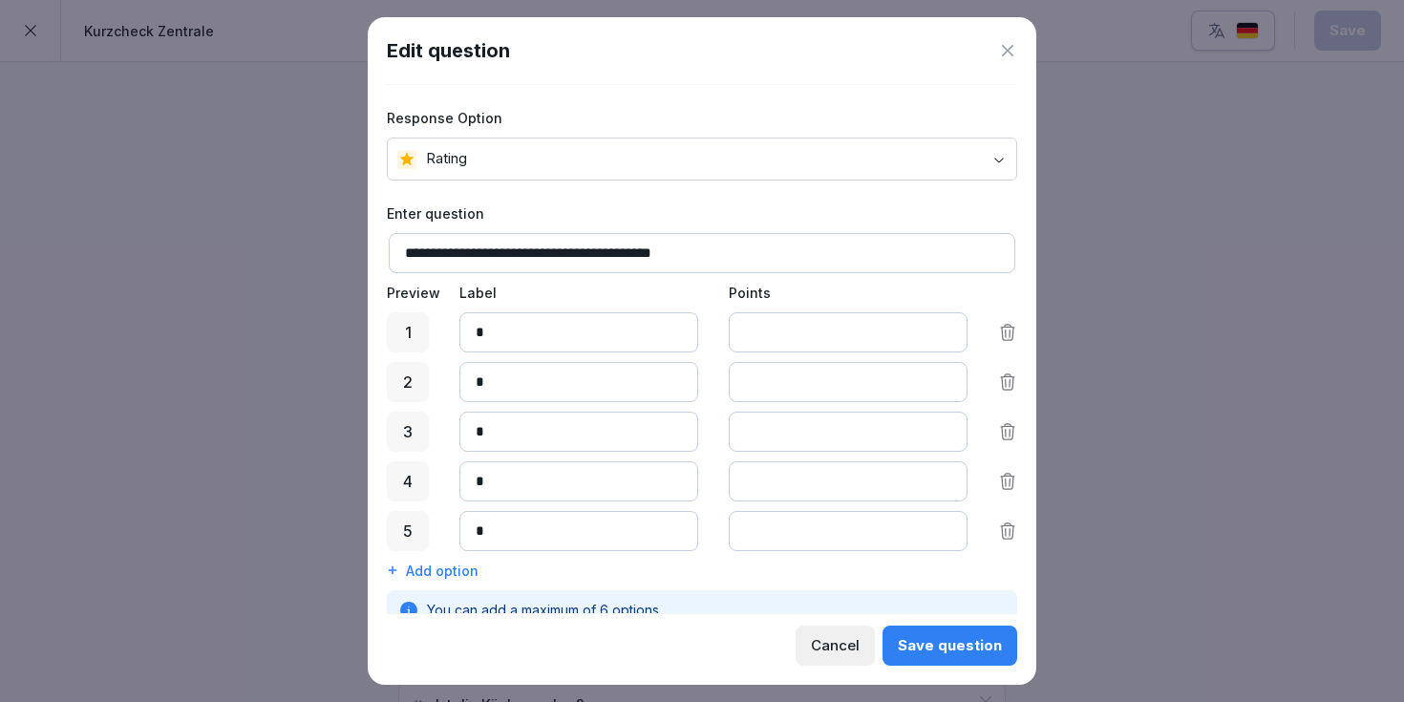
drag, startPoint x: 791, startPoint y: 383, endPoint x: 714, endPoint y: 383, distance: 77.4
click at [714, 383] on div "2 * *" at bounding box center [702, 382] width 630 height 40
type input "*"
drag, startPoint x: 777, startPoint y: 432, endPoint x: 698, endPoint y: 431, distance: 78.3
click at [698, 431] on div "3 * *" at bounding box center [702, 432] width 630 height 40
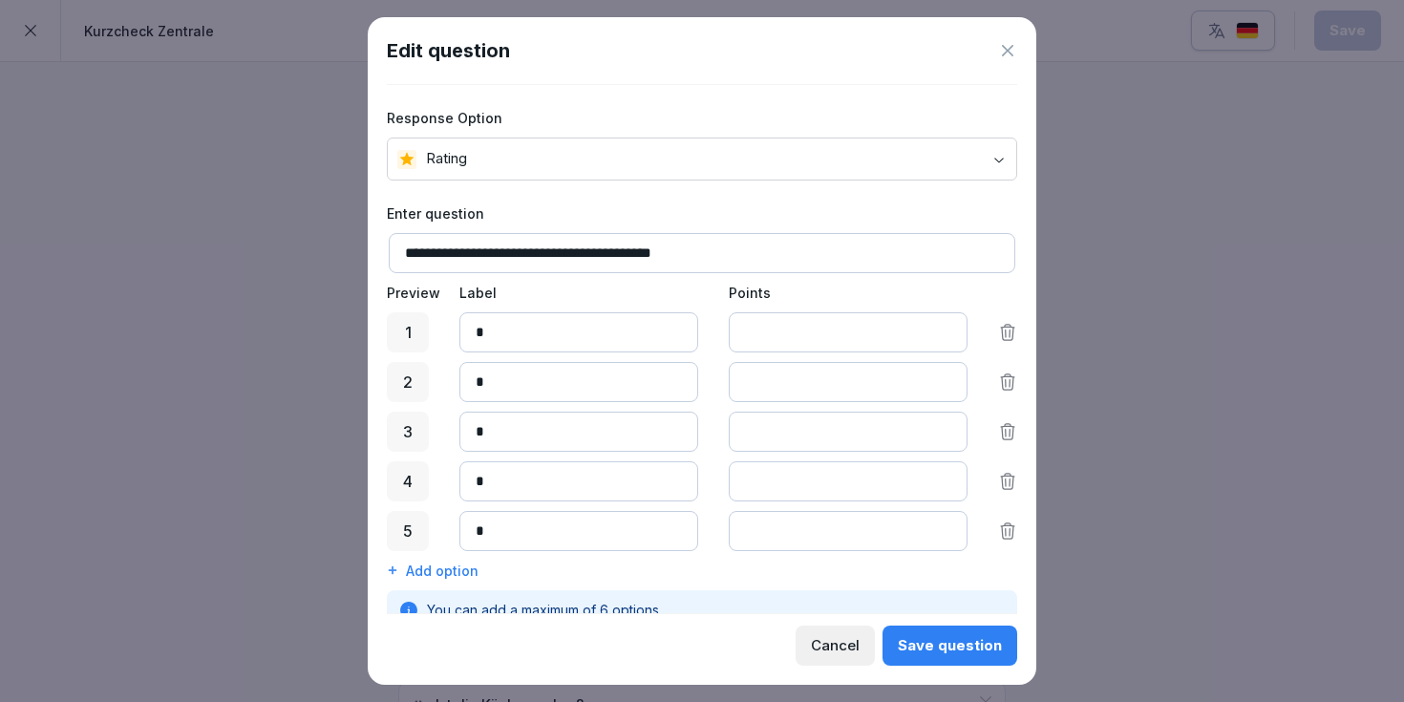
type input "*"
drag, startPoint x: 783, startPoint y: 534, endPoint x: 686, endPoint y: 534, distance: 97.4
click at [686, 534] on div "5 * *" at bounding box center [702, 531] width 630 height 40
type input "*"
drag, startPoint x: 789, startPoint y: 484, endPoint x: 705, endPoint y: 485, distance: 84.1
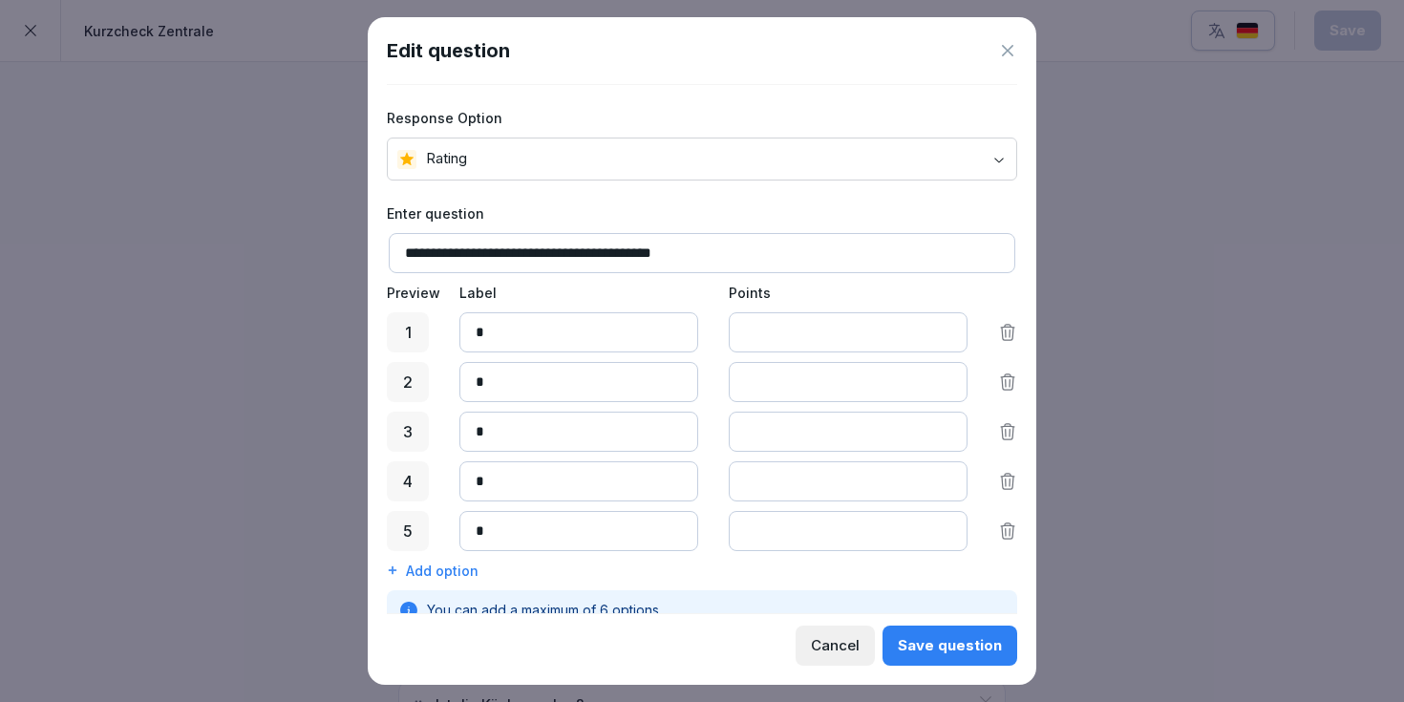
click at [704, 485] on div "4 * *" at bounding box center [702, 481] width 630 height 40
type input "*"
drag, startPoint x: 777, startPoint y: 441, endPoint x: 700, endPoint y: 441, distance: 76.4
click at [700, 441] on div "3 * *" at bounding box center [702, 432] width 630 height 40
drag, startPoint x: 784, startPoint y: 435, endPoint x: 663, endPoint y: 434, distance: 121.3
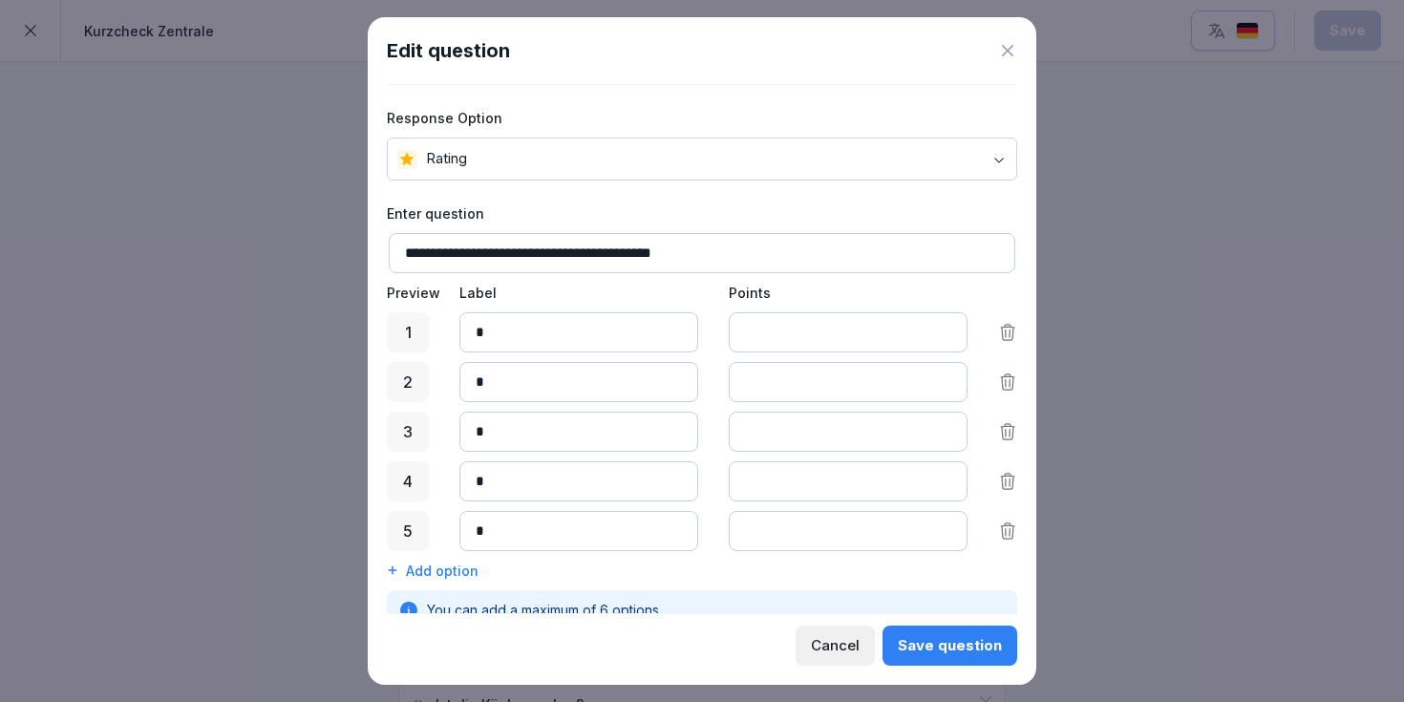
click at [663, 434] on div "3 * **" at bounding box center [702, 432] width 630 height 40
type input "*"
drag, startPoint x: 795, startPoint y: 382, endPoint x: 680, endPoint y: 382, distance: 114.6
click at [679, 382] on div "2 * *" at bounding box center [702, 382] width 630 height 40
type input "*"
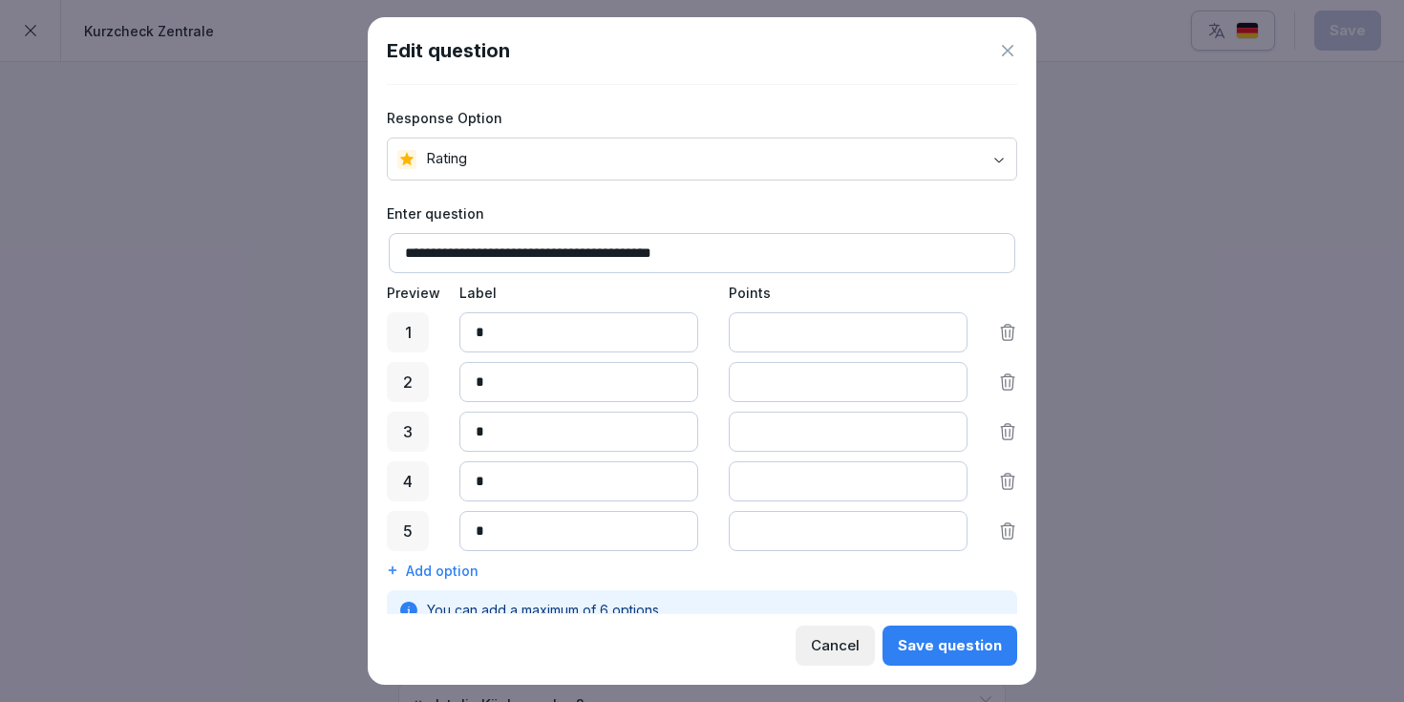
drag, startPoint x: 776, startPoint y: 328, endPoint x: 696, endPoint y: 328, distance: 79.3
click at [696, 328] on div "1 * *" at bounding box center [702, 332] width 630 height 40
type input "*"
click at [686, 296] on p "Label" at bounding box center [578, 293] width 239 height 20
click at [461, 571] on div "Add option" at bounding box center [702, 571] width 630 height 20
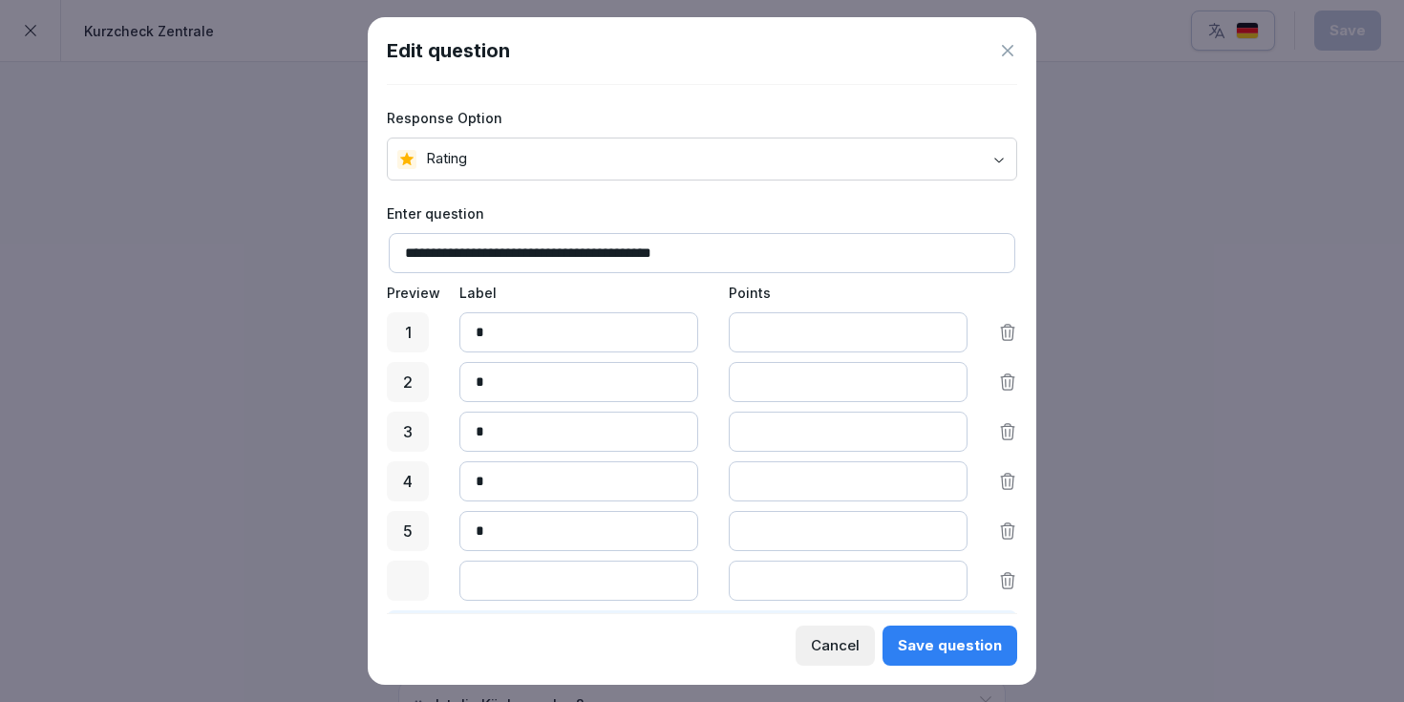
click at [400, 579] on div at bounding box center [408, 581] width 42 height 40
click at [509, 586] on input at bounding box center [578, 581] width 239 height 40
drag, startPoint x: 516, startPoint y: 581, endPoint x: 390, endPoint y: 581, distance: 126.1
click at [390, 581] on div "0 * *" at bounding box center [702, 581] width 630 height 40
type input "*"
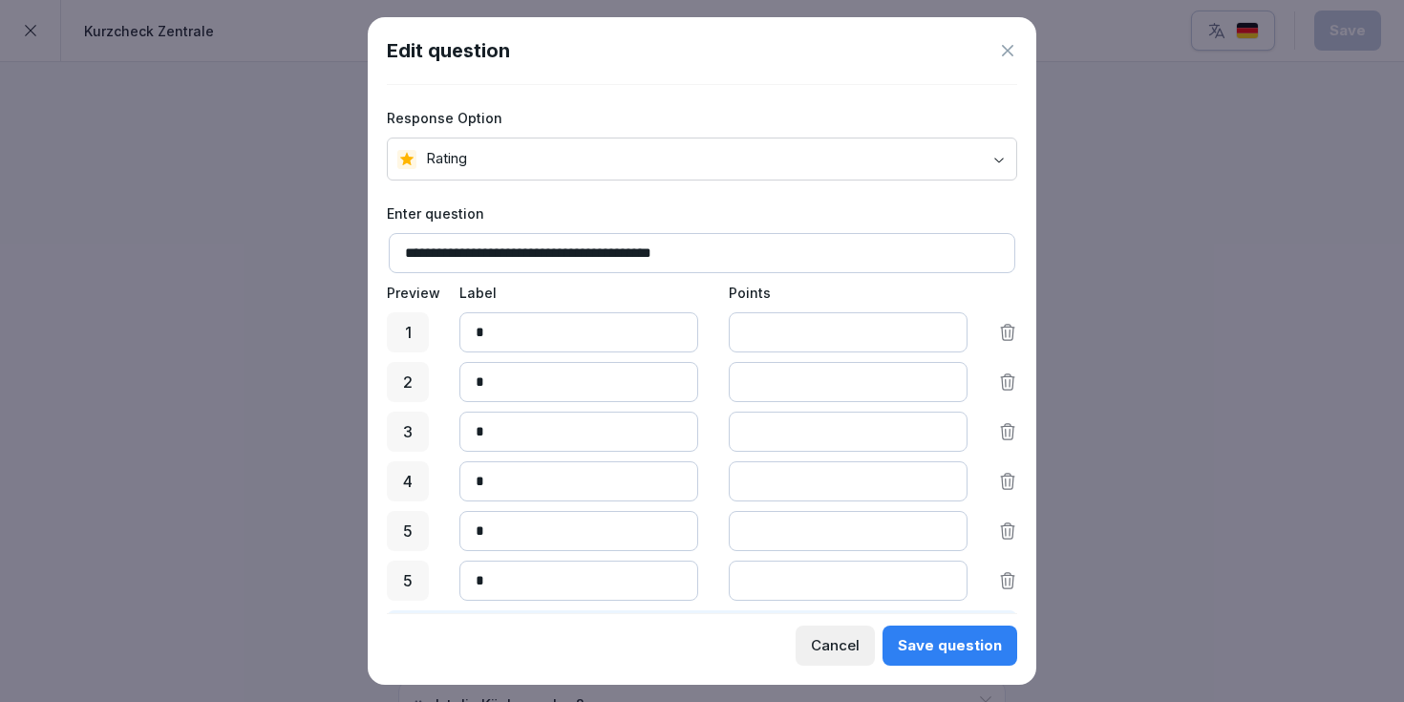
click at [819, 569] on input "*" at bounding box center [848, 581] width 239 height 40
drag, startPoint x: 819, startPoint y: 569, endPoint x: 773, endPoint y: 569, distance: 45.9
click at [772, 569] on input "*" at bounding box center [848, 581] width 239 height 40
type input "*"
drag, startPoint x: 555, startPoint y: 529, endPoint x: 409, endPoint y: 526, distance: 146.2
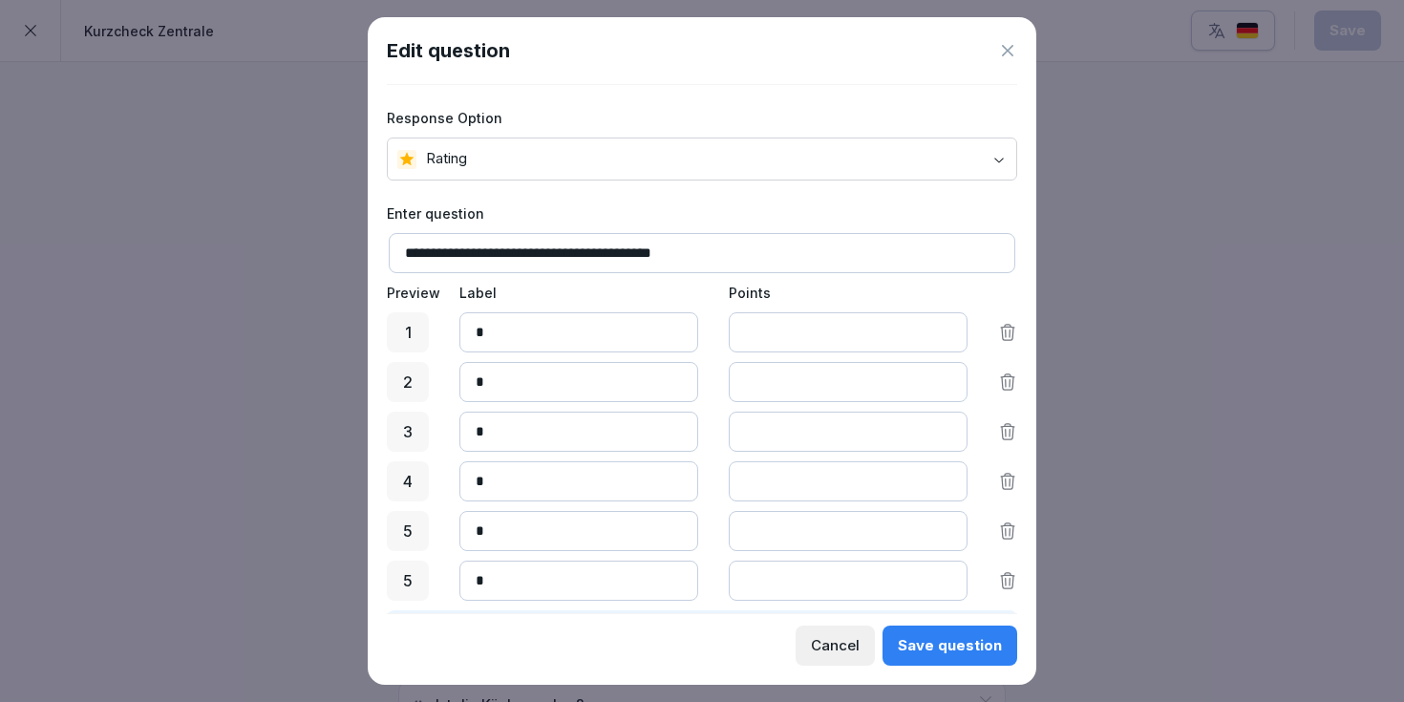
click at [409, 526] on div "5 * *" at bounding box center [702, 531] width 630 height 40
type input "*"
drag, startPoint x: 515, startPoint y: 483, endPoint x: 427, endPoint y: 483, distance: 87.9
click at [427, 483] on div "4 * *" at bounding box center [702, 481] width 630 height 40
type input "*"
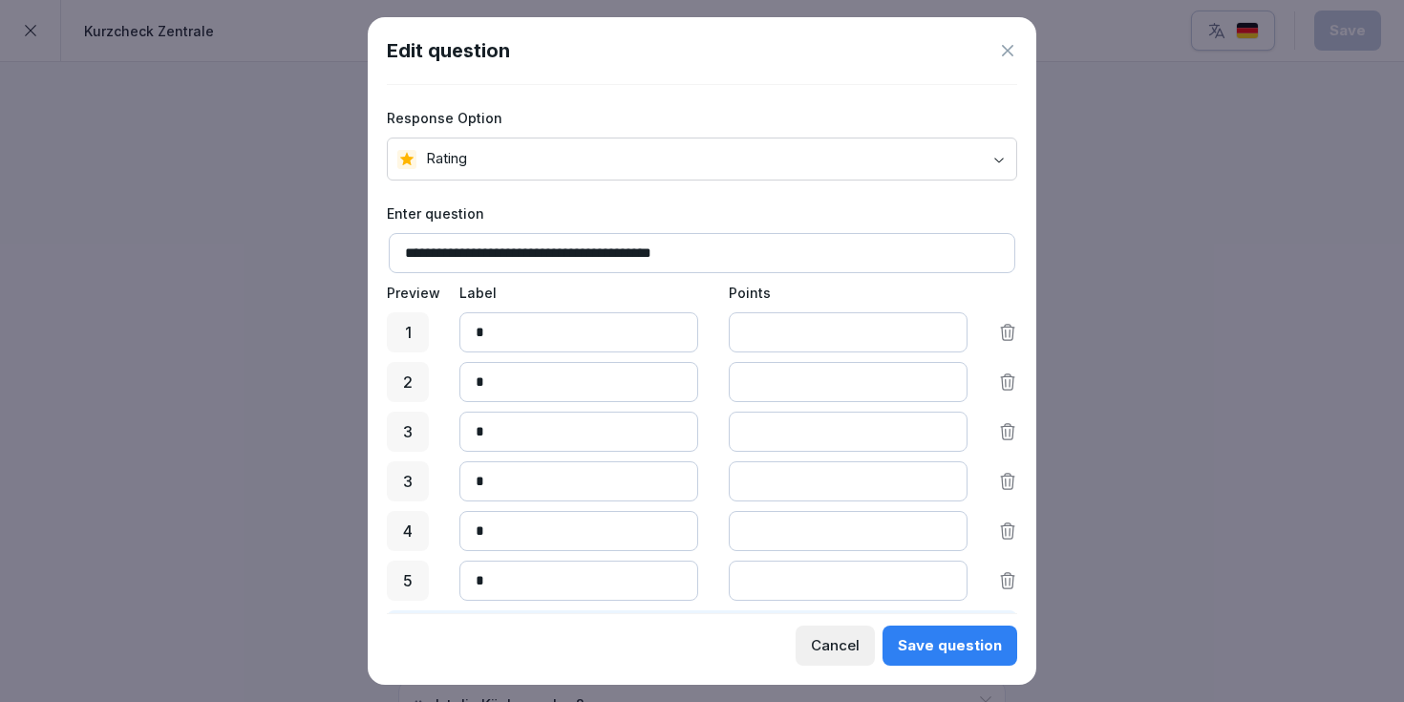
drag, startPoint x: 529, startPoint y: 439, endPoint x: 404, endPoint y: 439, distance: 125.1
click at [404, 439] on div "3 * *" at bounding box center [702, 432] width 630 height 40
type input "*"
drag, startPoint x: 527, startPoint y: 392, endPoint x: 414, endPoint y: 382, distance: 114.1
click at [414, 382] on div "1 * *" at bounding box center [702, 382] width 630 height 40
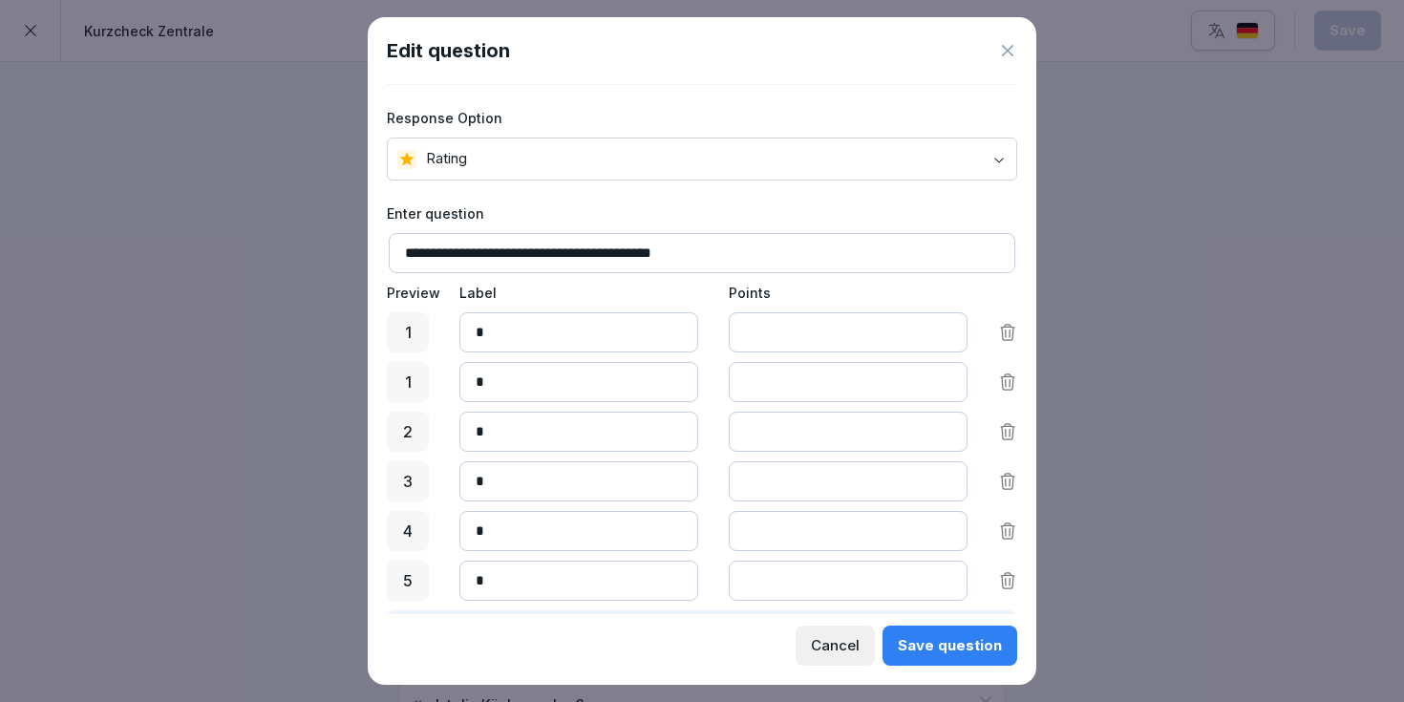
type input "*"
drag, startPoint x: 527, startPoint y: 334, endPoint x: 399, endPoint y: 332, distance: 128.0
click at [399, 332] on div "1 * *" at bounding box center [702, 332] width 630 height 40
type input "*"
drag, startPoint x: 812, startPoint y: 333, endPoint x: 635, endPoint y: 332, distance: 176.7
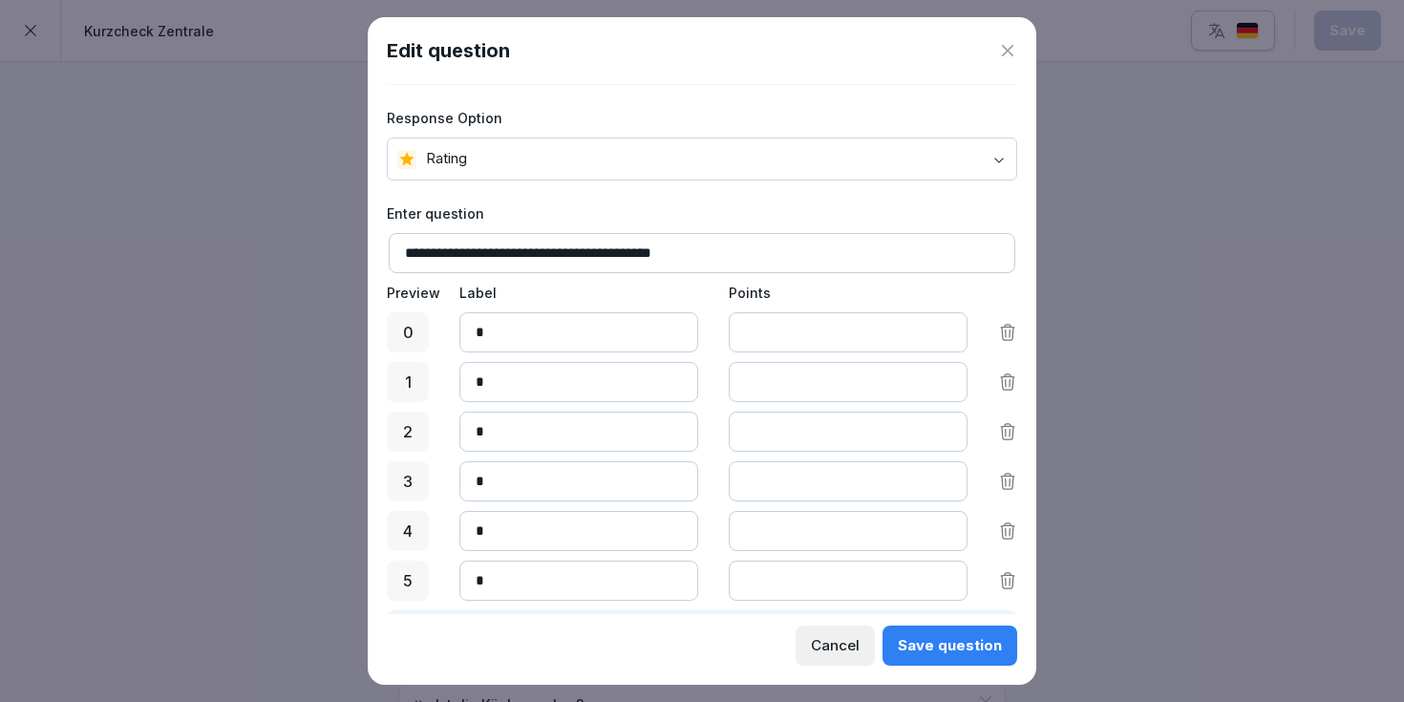
click at [635, 332] on div "0 * *" at bounding box center [702, 332] width 630 height 40
type input "*"
drag, startPoint x: 790, startPoint y: 379, endPoint x: 703, endPoint y: 379, distance: 86.9
click at [703, 379] on div "1 * *" at bounding box center [702, 382] width 630 height 40
type input "*"
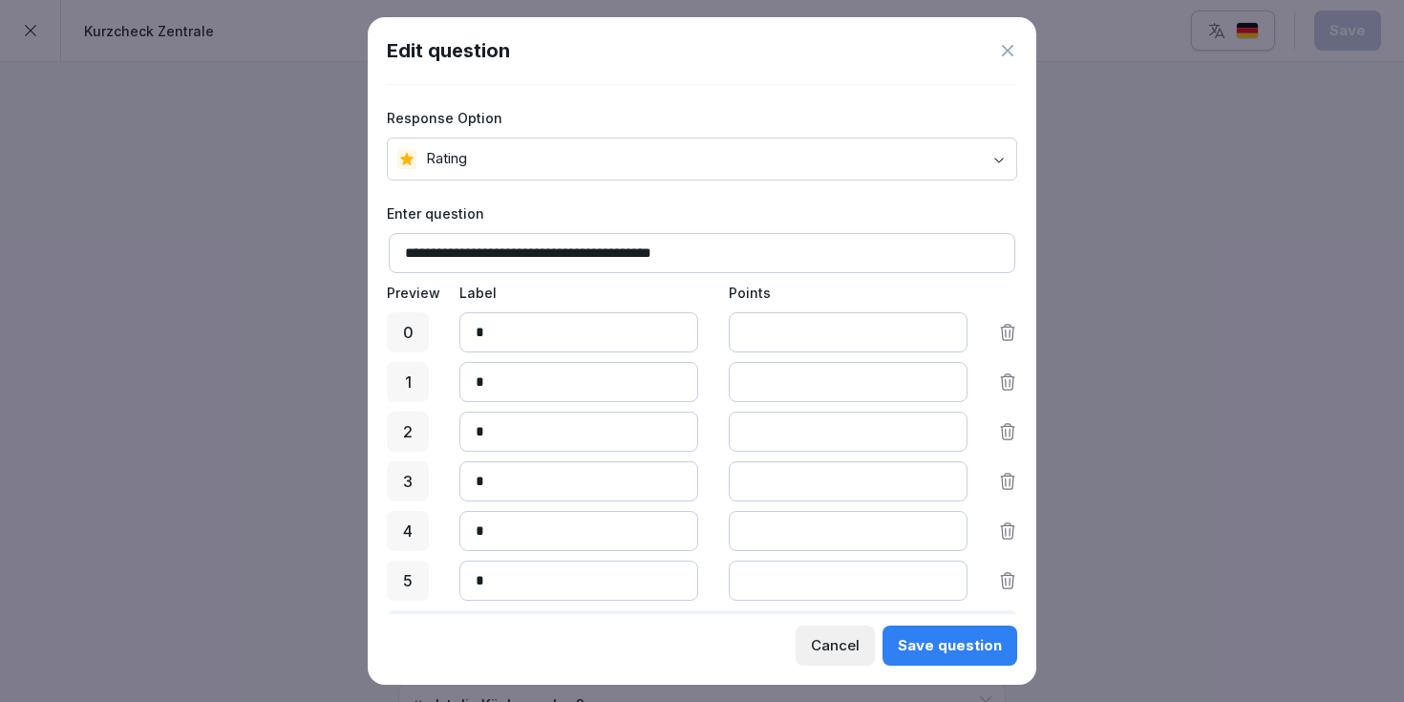
drag, startPoint x: 805, startPoint y: 436, endPoint x: 709, endPoint y: 435, distance: 96.5
click at [709, 435] on div "2 * *" at bounding box center [702, 432] width 630 height 40
type input "*"
drag, startPoint x: 786, startPoint y: 489, endPoint x: 711, endPoint y: 489, distance: 75.5
click at [711, 489] on div "3 * *" at bounding box center [702, 481] width 630 height 40
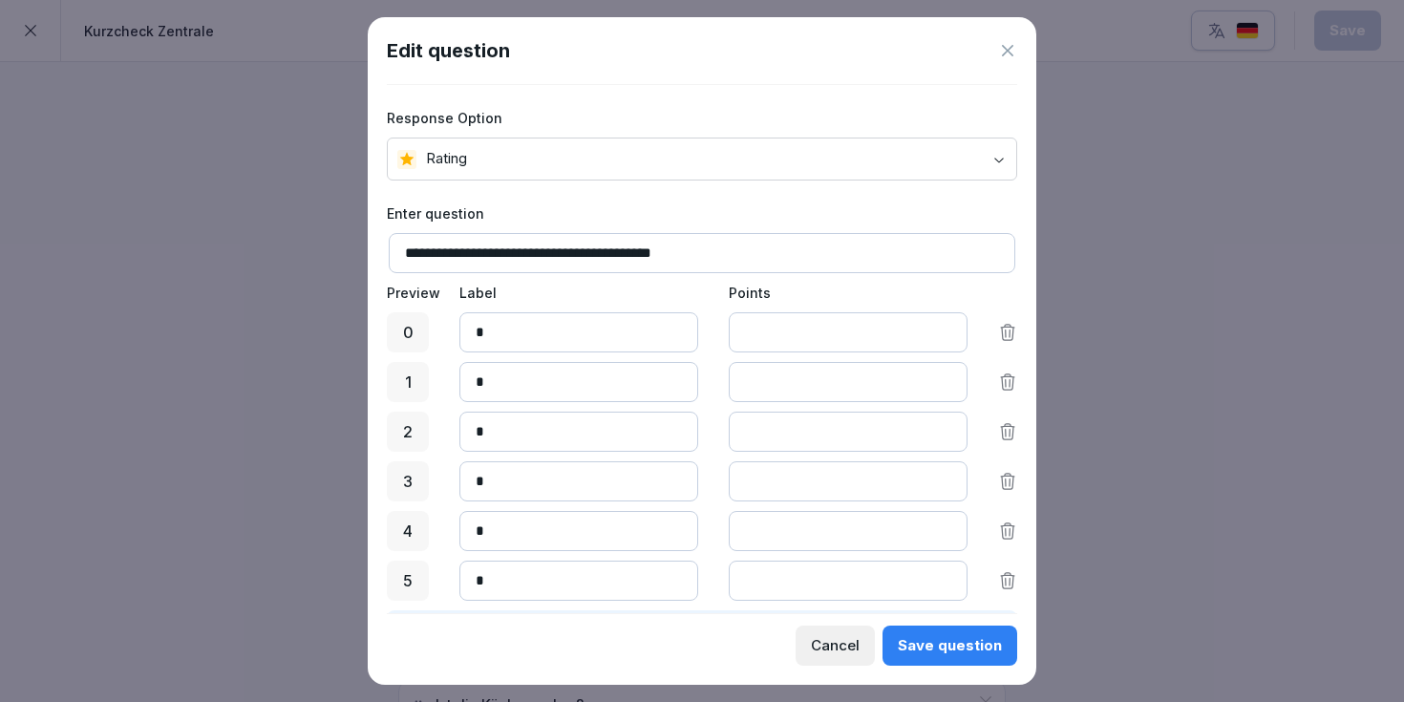
type input "*"
drag, startPoint x: 775, startPoint y: 529, endPoint x: 681, endPoint y: 529, distance: 93.6
click at [681, 529] on div "4 * *" at bounding box center [702, 531] width 630 height 40
type input "*"
drag, startPoint x: 778, startPoint y: 586, endPoint x: 696, endPoint y: 582, distance: 81.3
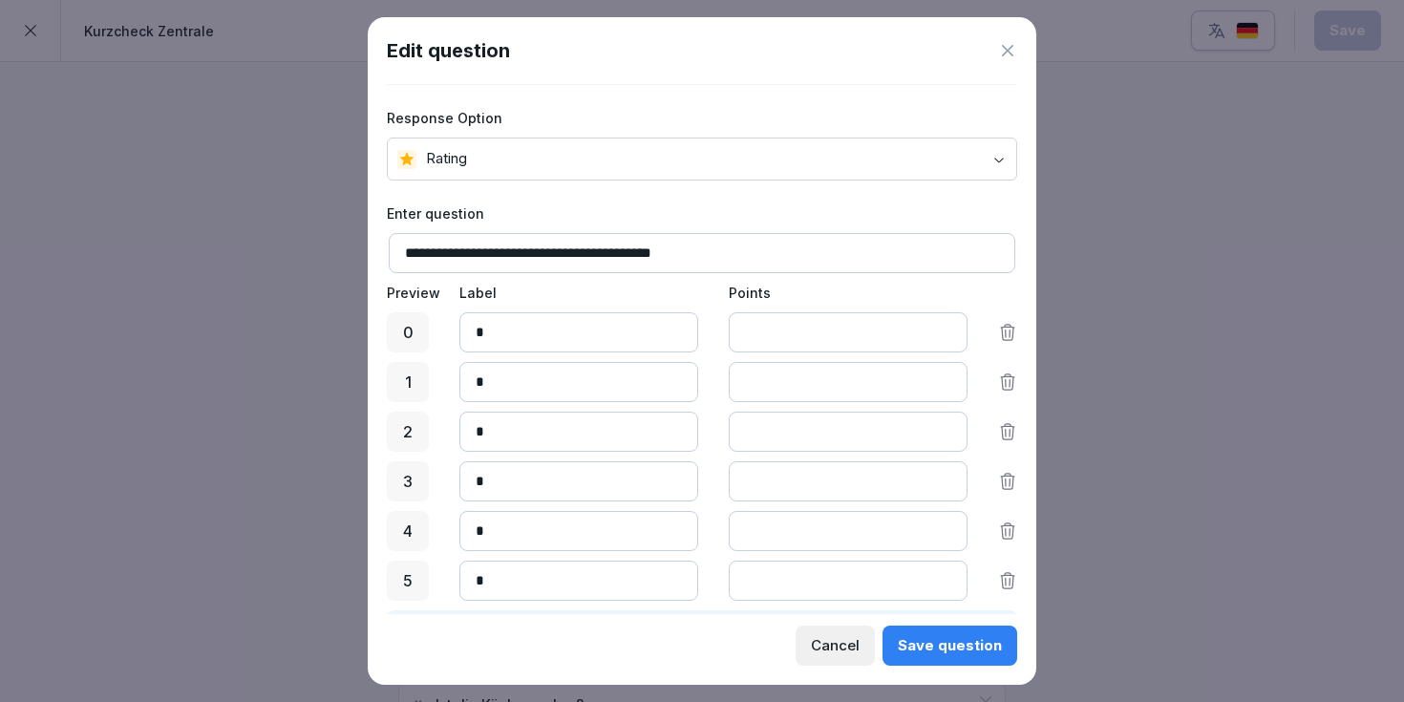
click at [696, 582] on div "5 * *" at bounding box center [702, 581] width 630 height 40
click at [712, 578] on div "5 * *" at bounding box center [702, 581] width 630 height 40
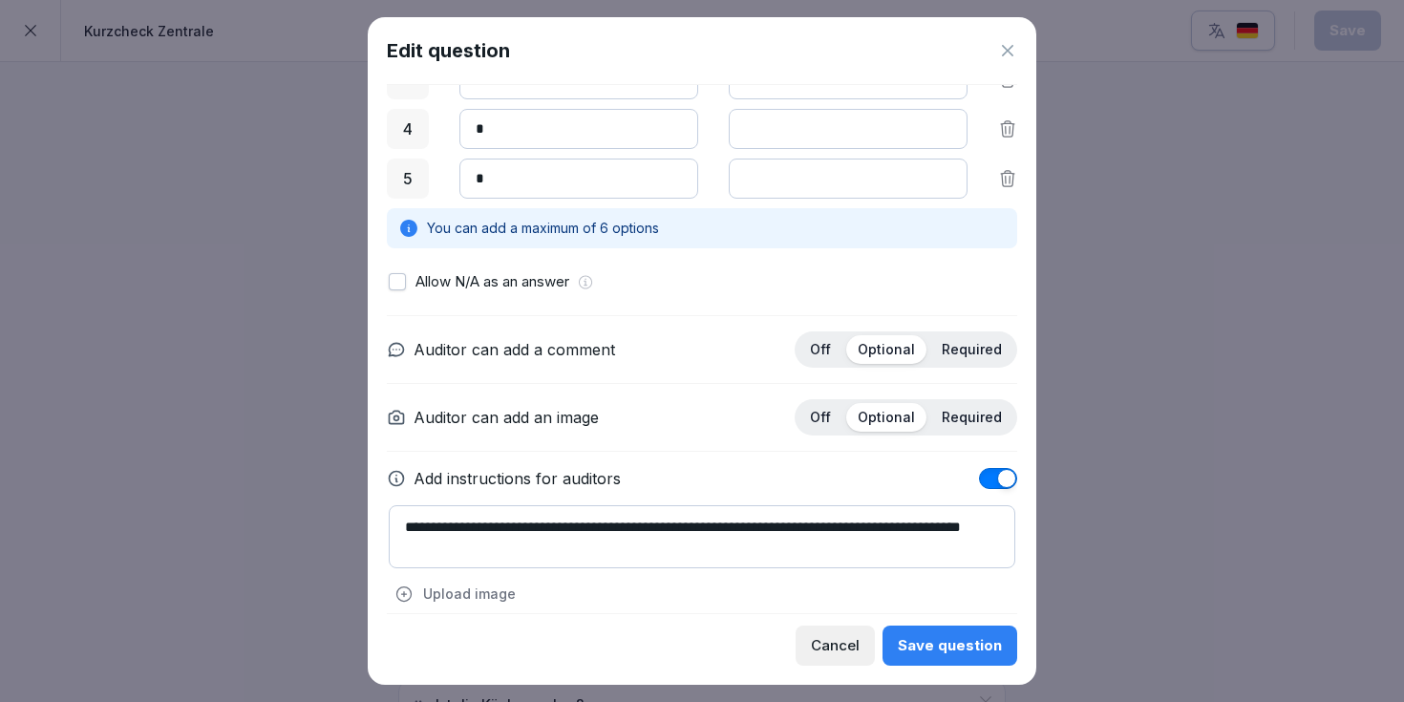
scroll to position [421, 0]
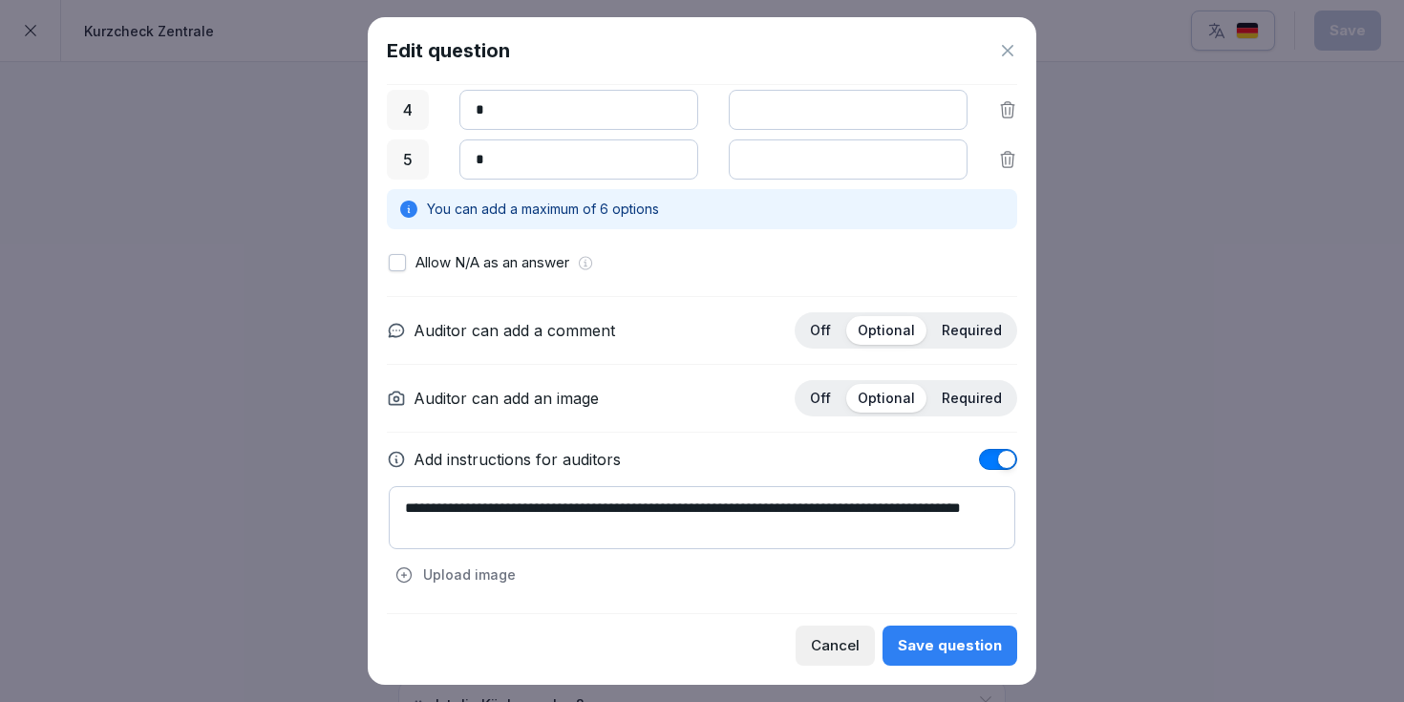
click at [985, 642] on div "Save question" at bounding box center [950, 645] width 104 height 21
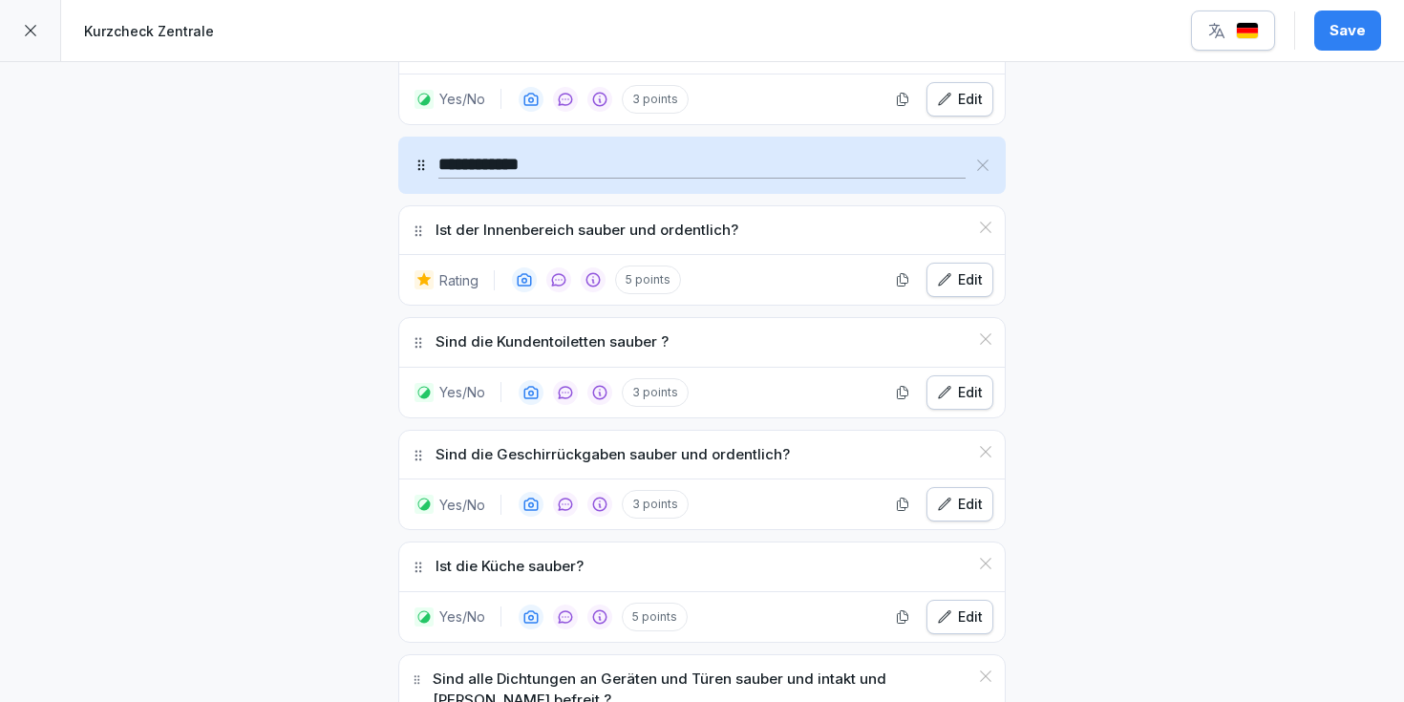
scroll to position [3229, 0]
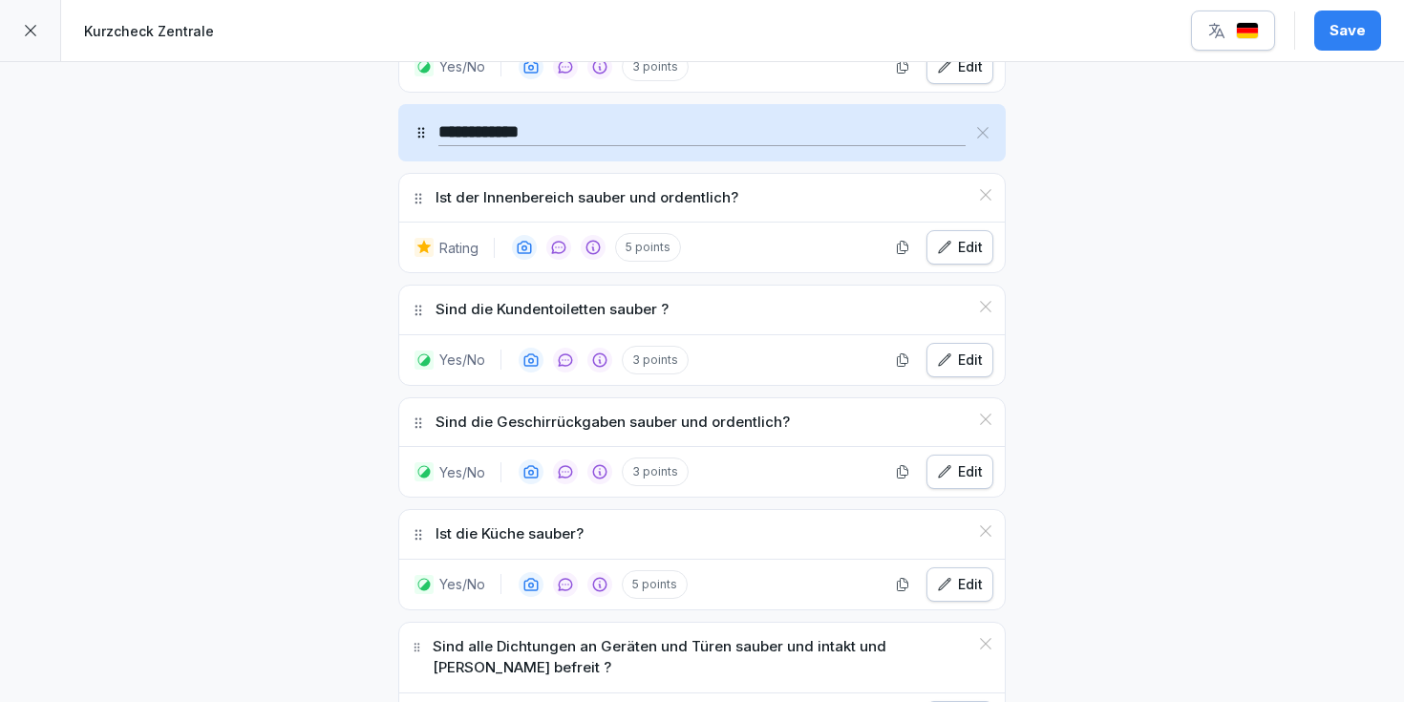
click at [968, 574] on div "Edit" at bounding box center [960, 584] width 46 height 21
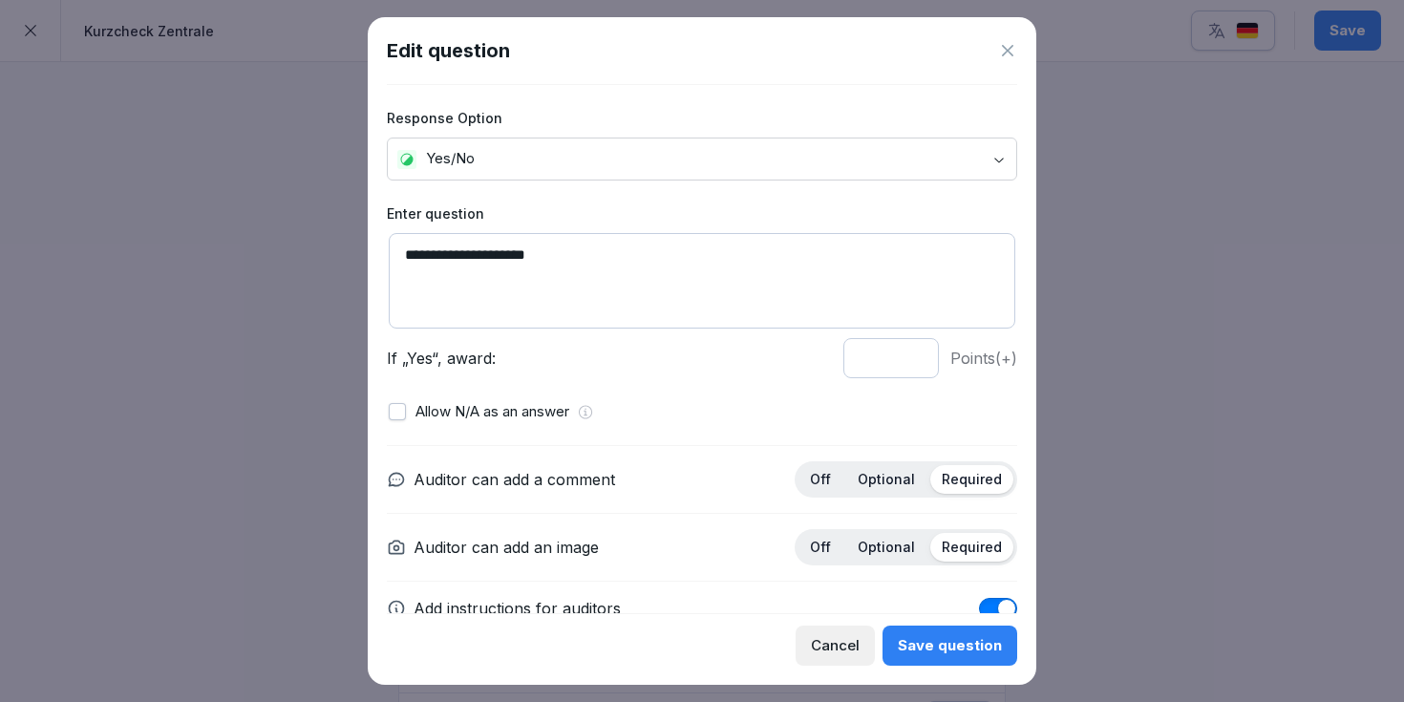
click at [488, 169] on body "**********" at bounding box center [702, 351] width 1404 height 702
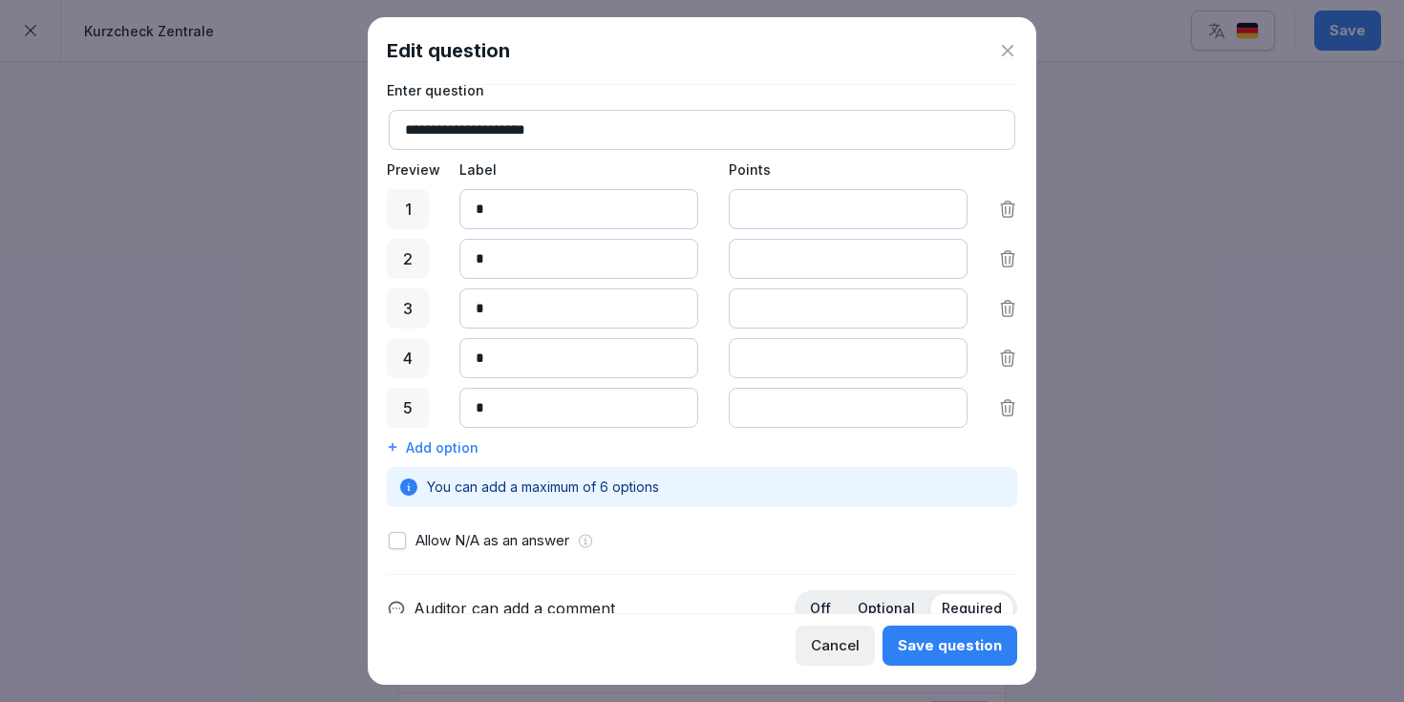
scroll to position [147, 0]
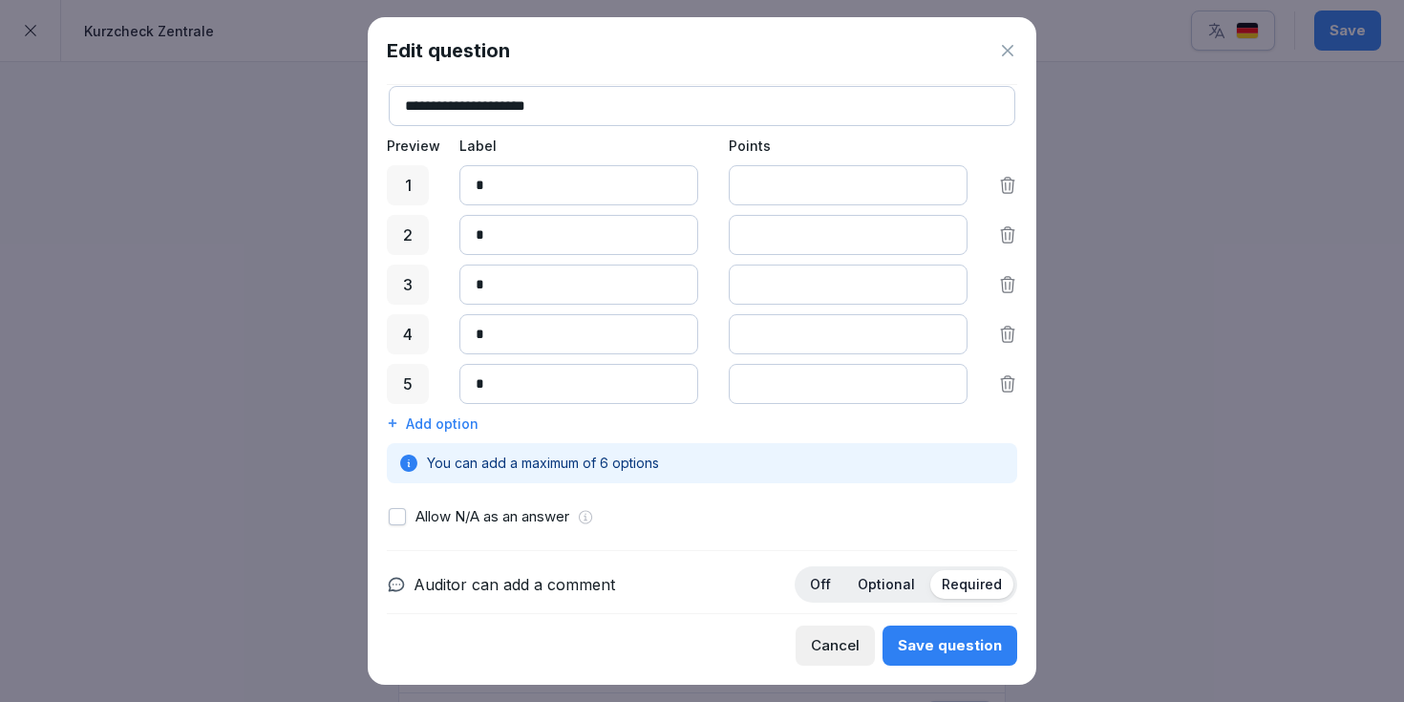
click at [417, 428] on div "Add option" at bounding box center [702, 424] width 630 height 20
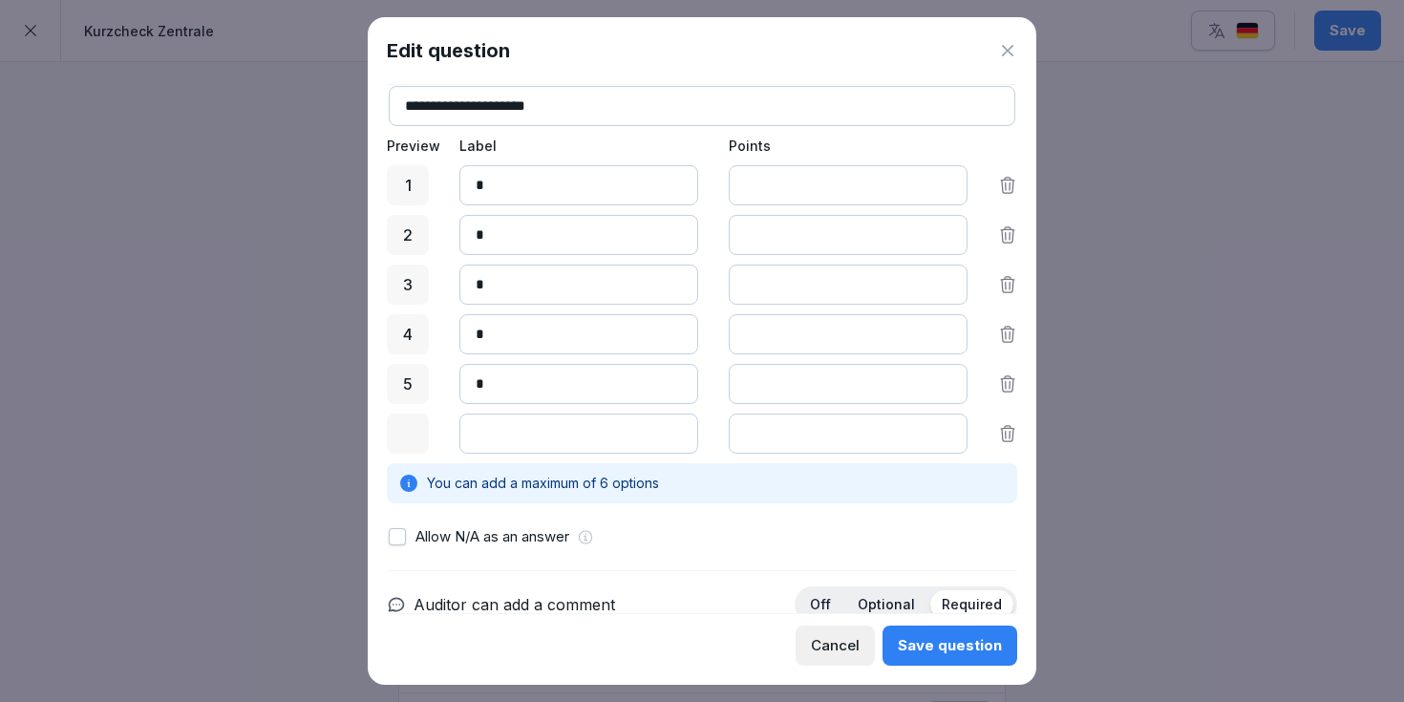
click at [510, 439] on input at bounding box center [578, 434] width 239 height 40
type input "*"
drag, startPoint x: 505, startPoint y: 385, endPoint x: 432, endPoint y: 385, distance: 73.6
click at [432, 385] on div "5 * *" at bounding box center [702, 384] width 630 height 40
type input "*"
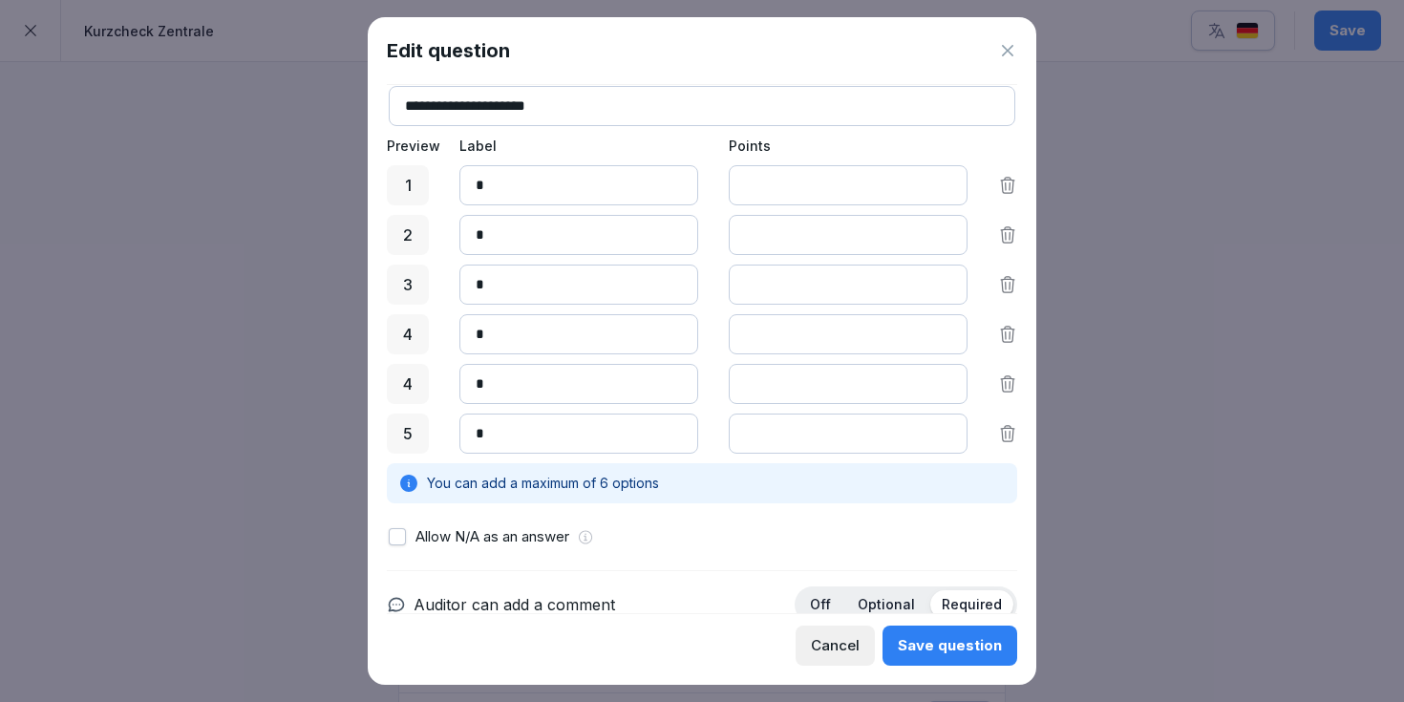
drag, startPoint x: 517, startPoint y: 340, endPoint x: 466, endPoint y: 339, distance: 50.6
click at [466, 339] on input "*" at bounding box center [578, 334] width 239 height 40
type input "*"
drag, startPoint x: 511, startPoint y: 286, endPoint x: 442, endPoint y: 286, distance: 68.8
click at [442, 286] on div "3 * *" at bounding box center [702, 285] width 630 height 40
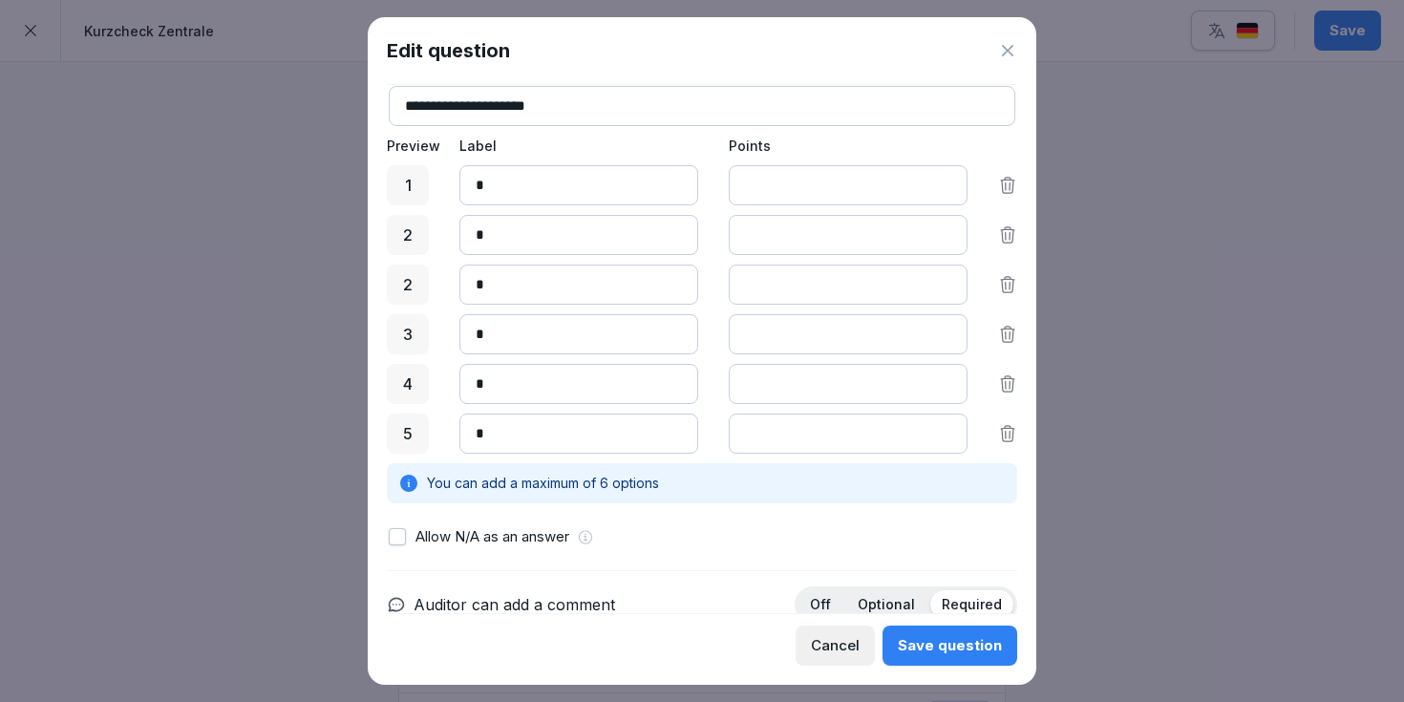
type input "*"
drag, startPoint x: 538, startPoint y: 236, endPoint x: 433, endPoint y: 236, distance: 105.1
click at [433, 236] on div "2 * *" at bounding box center [702, 235] width 630 height 40
type input "*"
drag, startPoint x: 523, startPoint y: 183, endPoint x: 401, endPoint y: 183, distance: 121.3
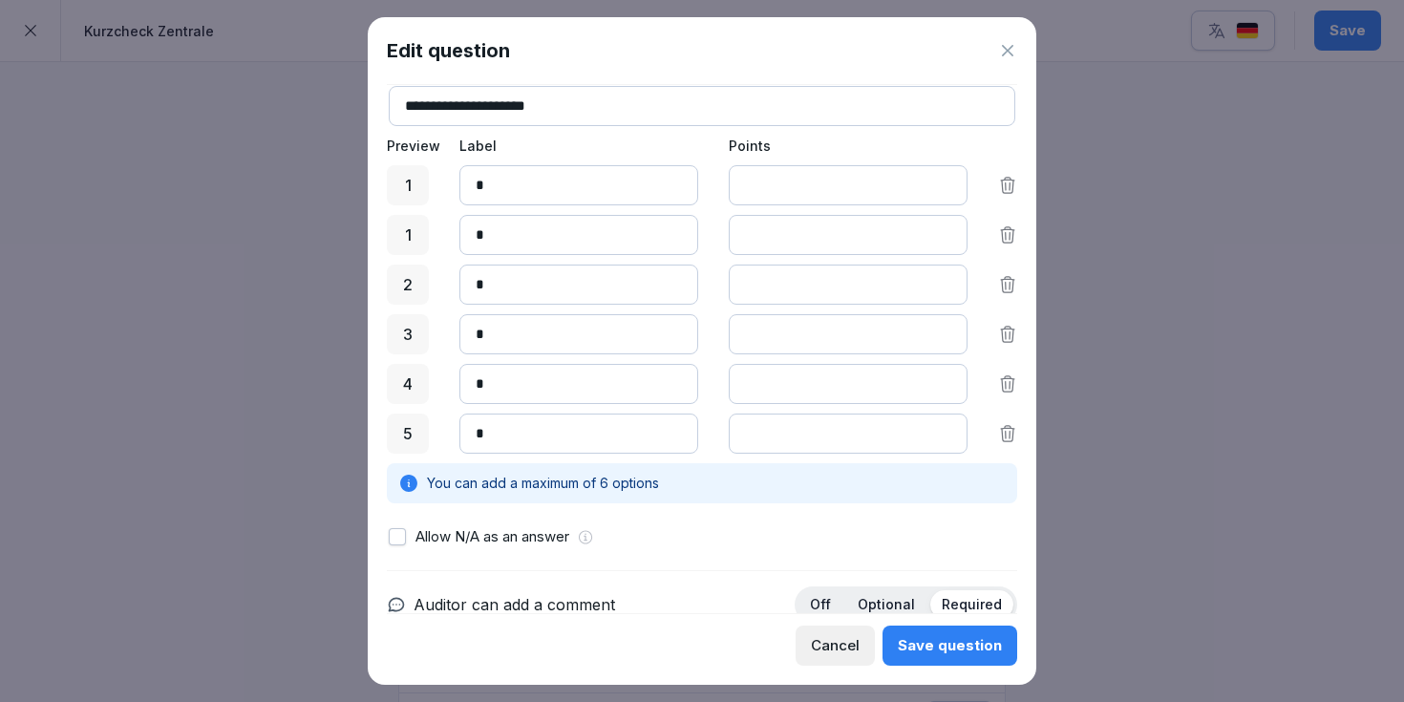
click at [401, 183] on div "1 * *" at bounding box center [702, 185] width 630 height 40
type input "*"
drag, startPoint x: 781, startPoint y: 187, endPoint x: 735, endPoint y: 187, distance: 46.8
click at [735, 187] on input "*" at bounding box center [848, 185] width 239 height 40
drag, startPoint x: 799, startPoint y: 245, endPoint x: 695, endPoint y: 243, distance: 103.2
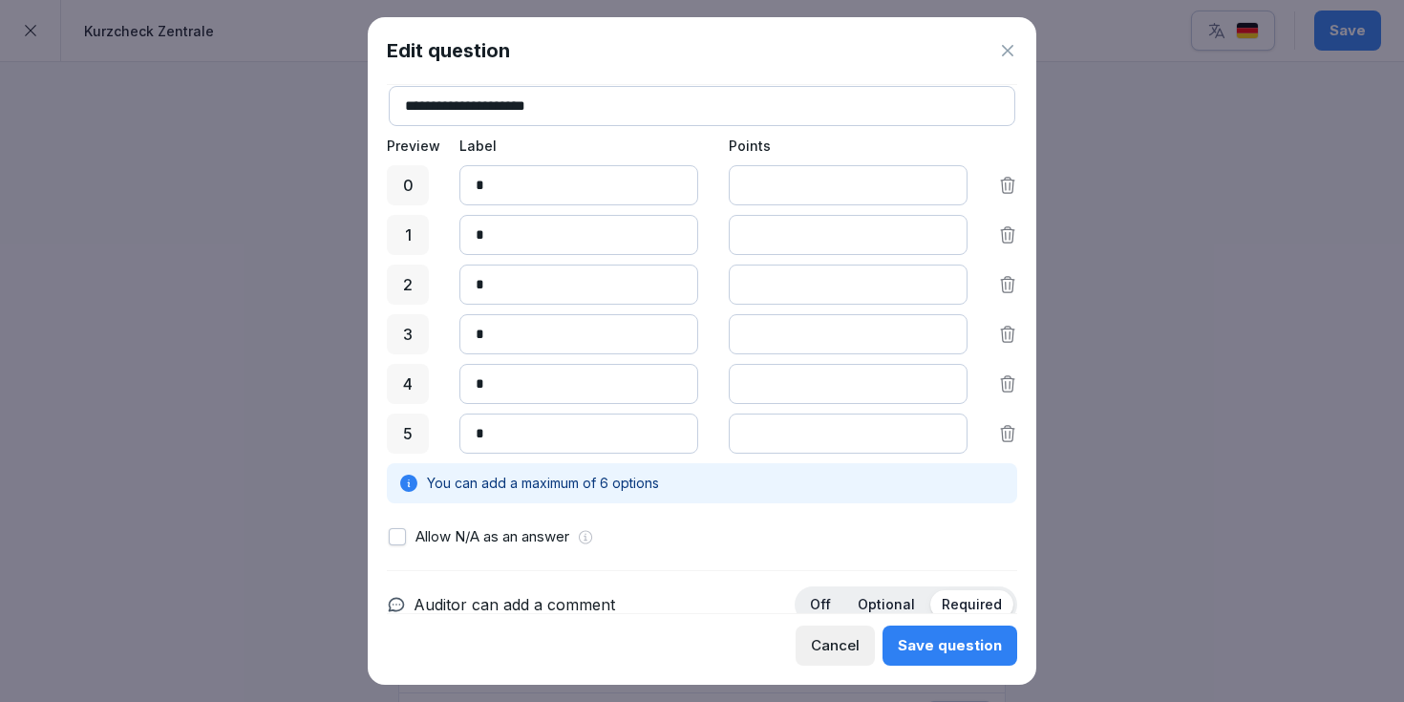
click at [695, 244] on div "1 * *" at bounding box center [702, 235] width 630 height 40
type input "*"
drag, startPoint x: 781, startPoint y: 282, endPoint x: 688, endPoint y: 283, distance: 93.6
click at [688, 283] on div "2 * *" at bounding box center [702, 285] width 630 height 40
type input "*"
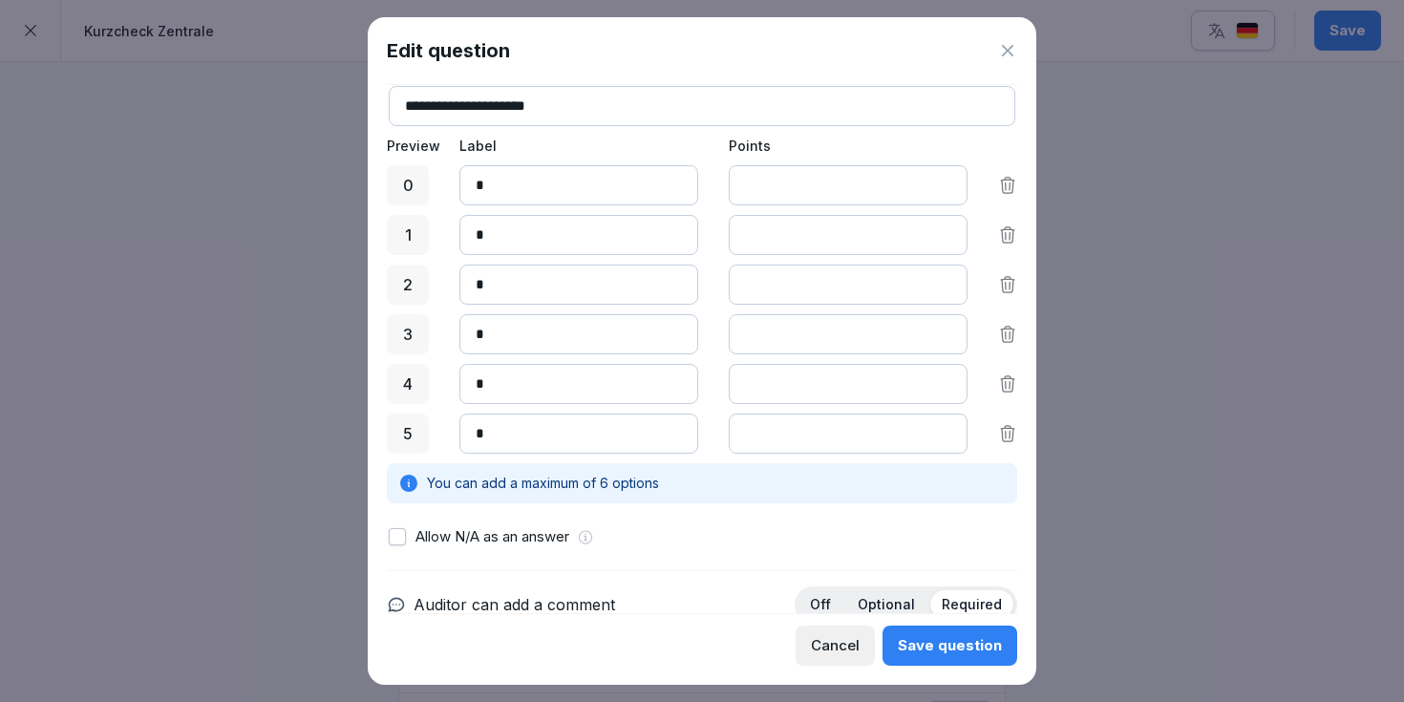
drag, startPoint x: 780, startPoint y: 338, endPoint x: 712, endPoint y: 339, distance: 67.8
click at [712, 339] on div "3 * *" at bounding box center [702, 334] width 630 height 40
type input "*"
drag, startPoint x: 764, startPoint y: 385, endPoint x: 683, endPoint y: 385, distance: 81.2
click at [683, 385] on div "4 * *" at bounding box center [702, 384] width 630 height 40
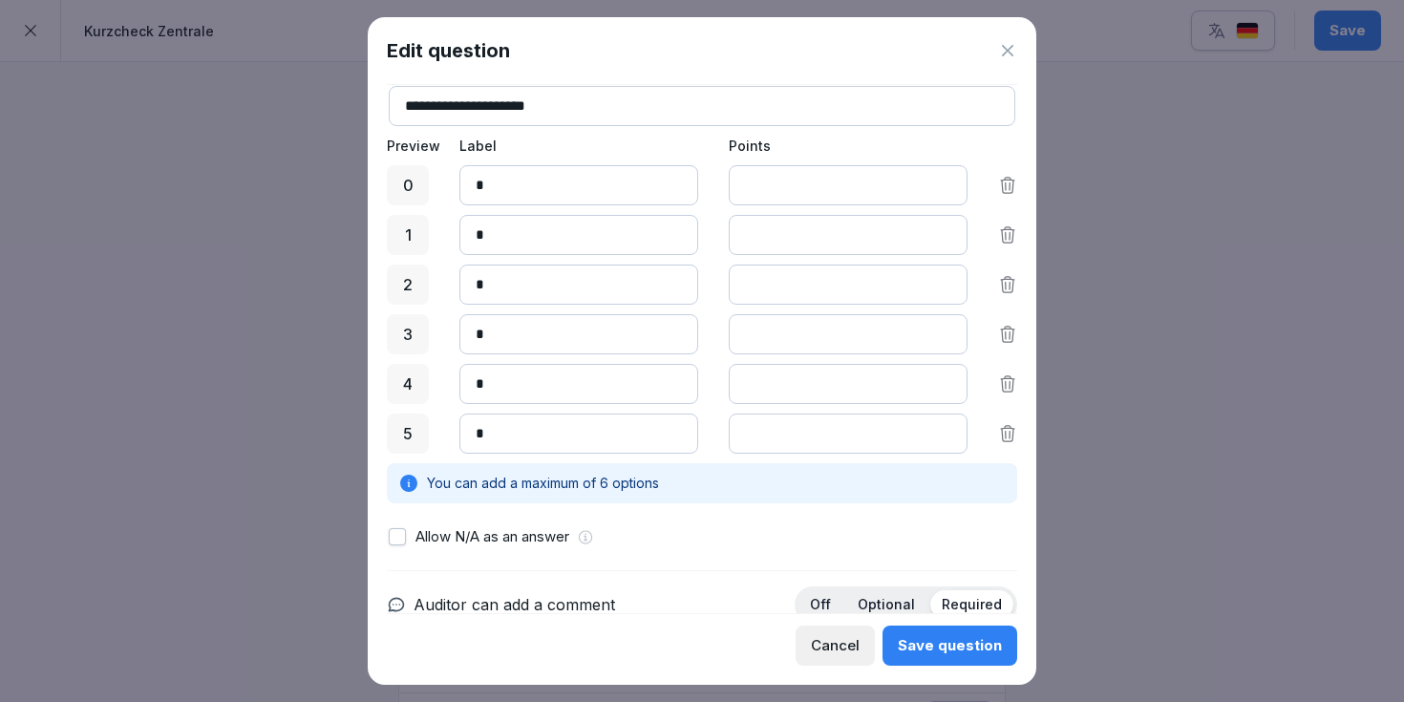
type input "*"
drag, startPoint x: 782, startPoint y: 437, endPoint x: 679, endPoint y: 437, distance: 103.2
click at [679, 437] on div "5 * *" at bounding box center [702, 434] width 630 height 40
type input "*"
click at [721, 440] on div "5 * *" at bounding box center [702, 434] width 630 height 40
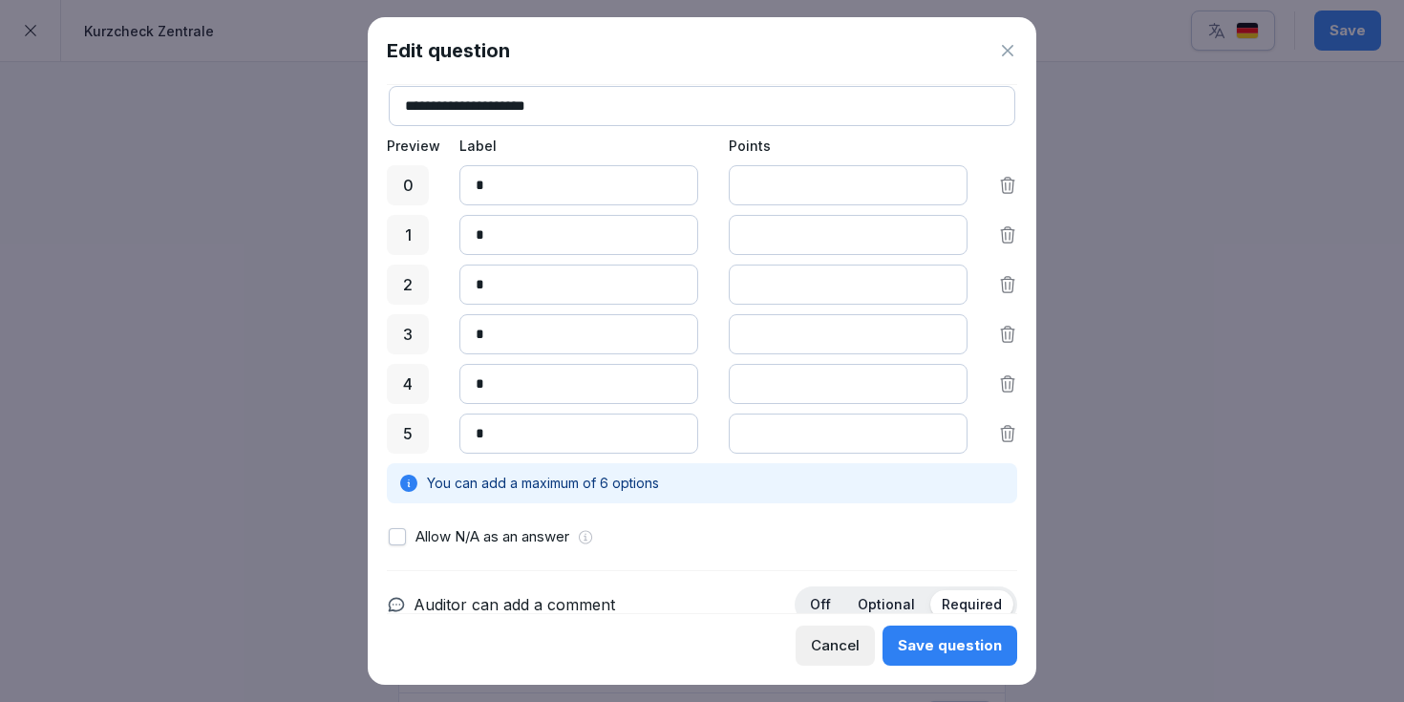
click at [954, 652] on div "Save question" at bounding box center [950, 645] width 104 height 21
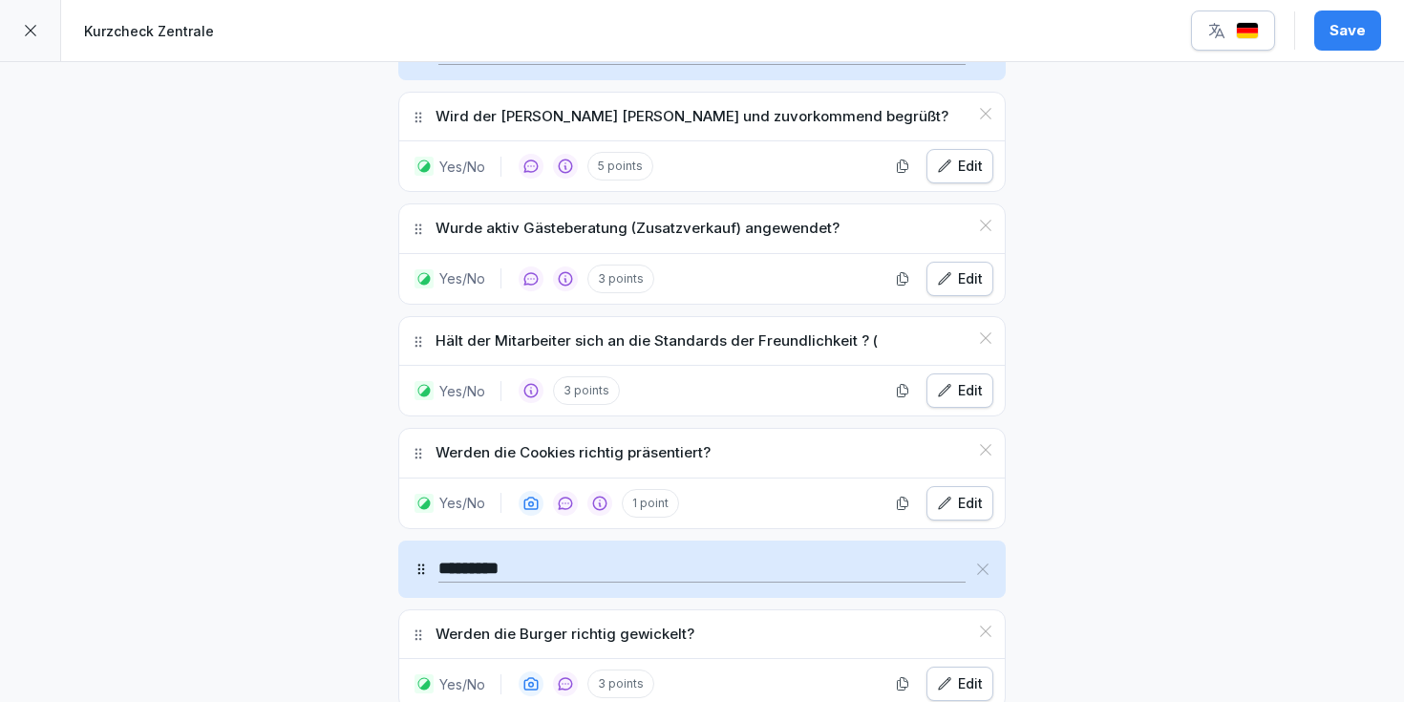
scroll to position [2002, 0]
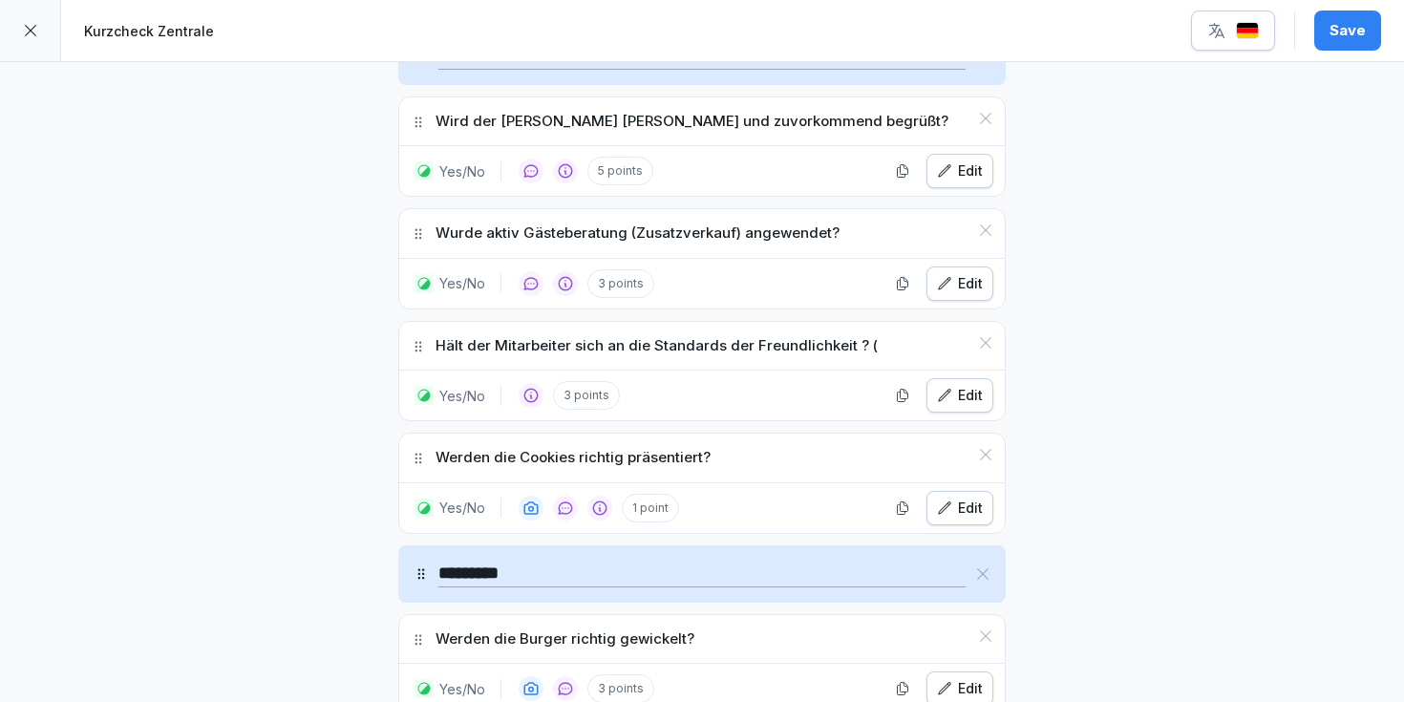
click at [1334, 23] on div "Save" at bounding box center [1348, 30] width 36 height 21
